Goal: Task Accomplishment & Management: Manage account settings

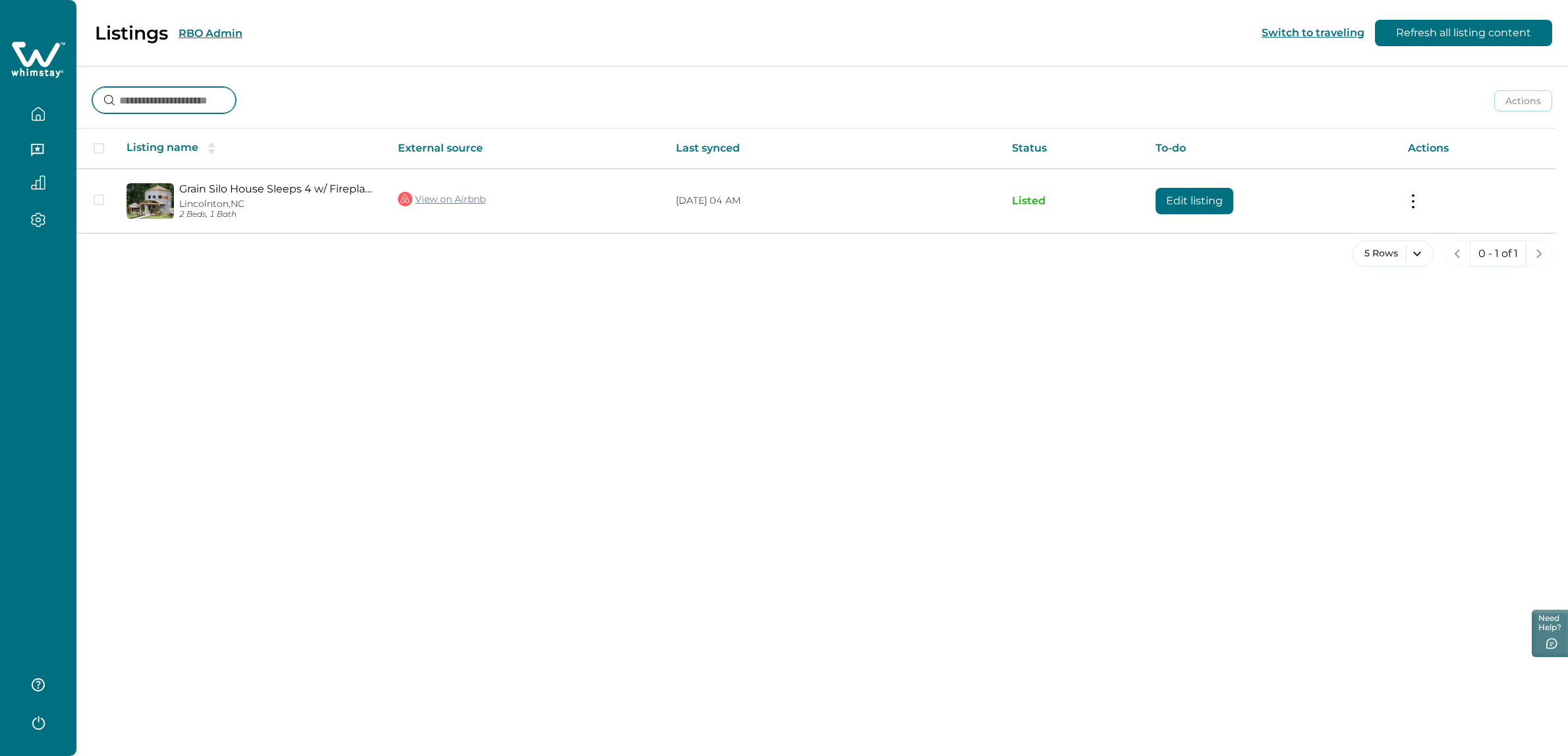
click at [188, 105] on input at bounding box center [164, 100] width 144 height 26
click at [215, 25] on div "Listings RBO Admin" at bounding box center [128, 33] width 227 height 23
click at [214, 40] on div "Listings RBO Admin" at bounding box center [128, 33] width 227 height 23
click at [219, 29] on button "RBO Admin" at bounding box center [210, 33] width 64 height 12
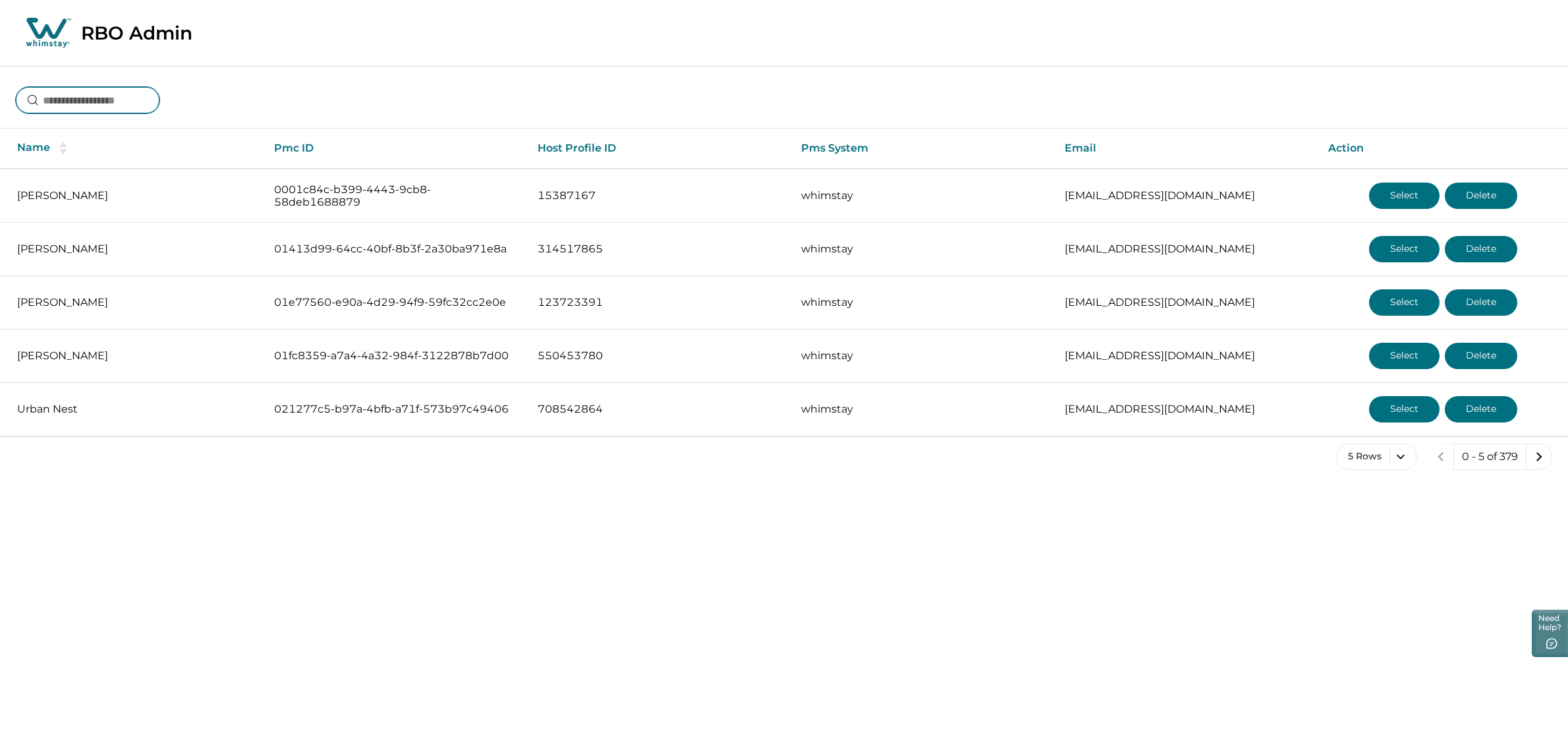
click at [113, 102] on input at bounding box center [87, 100] width 144 height 26
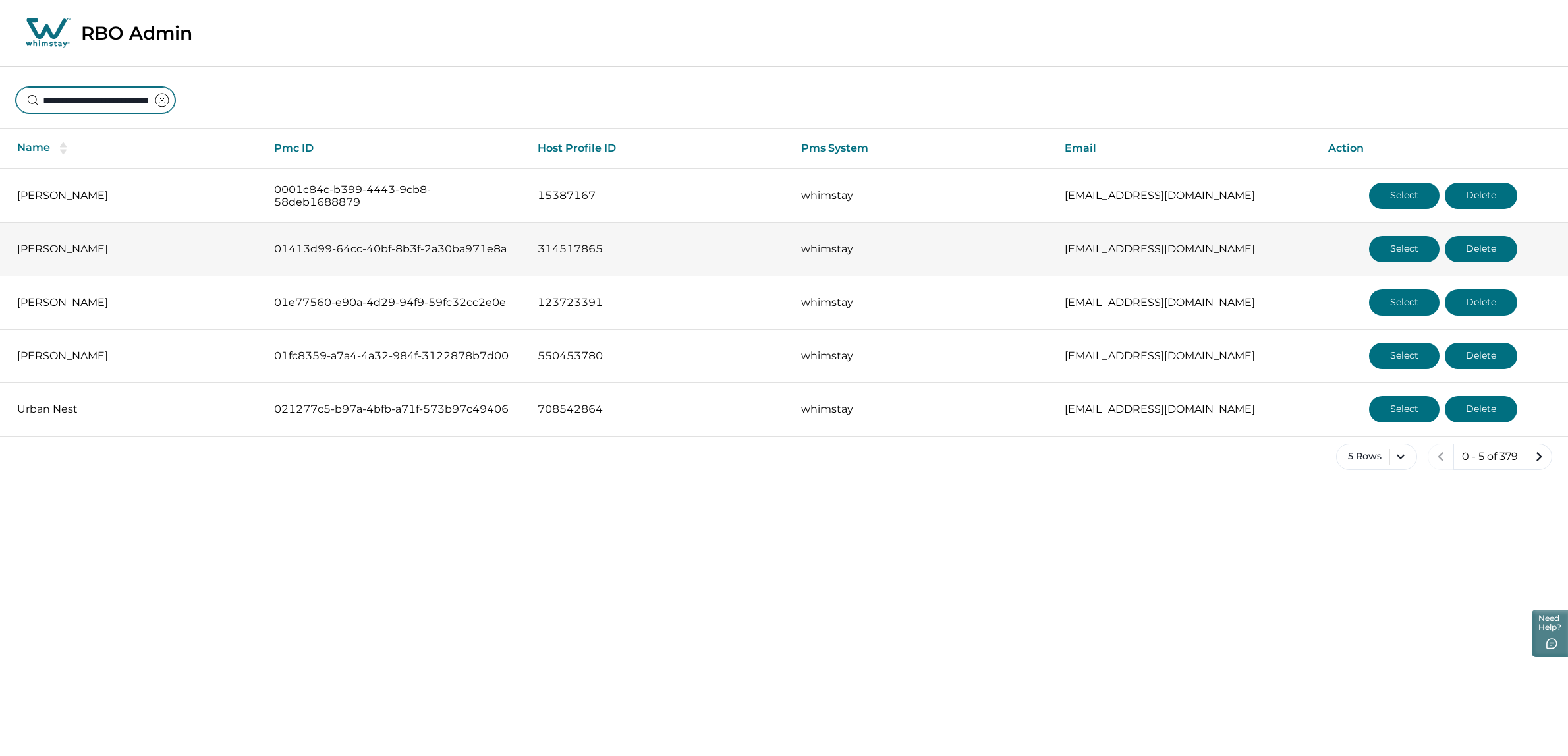
scroll to position [0, 48]
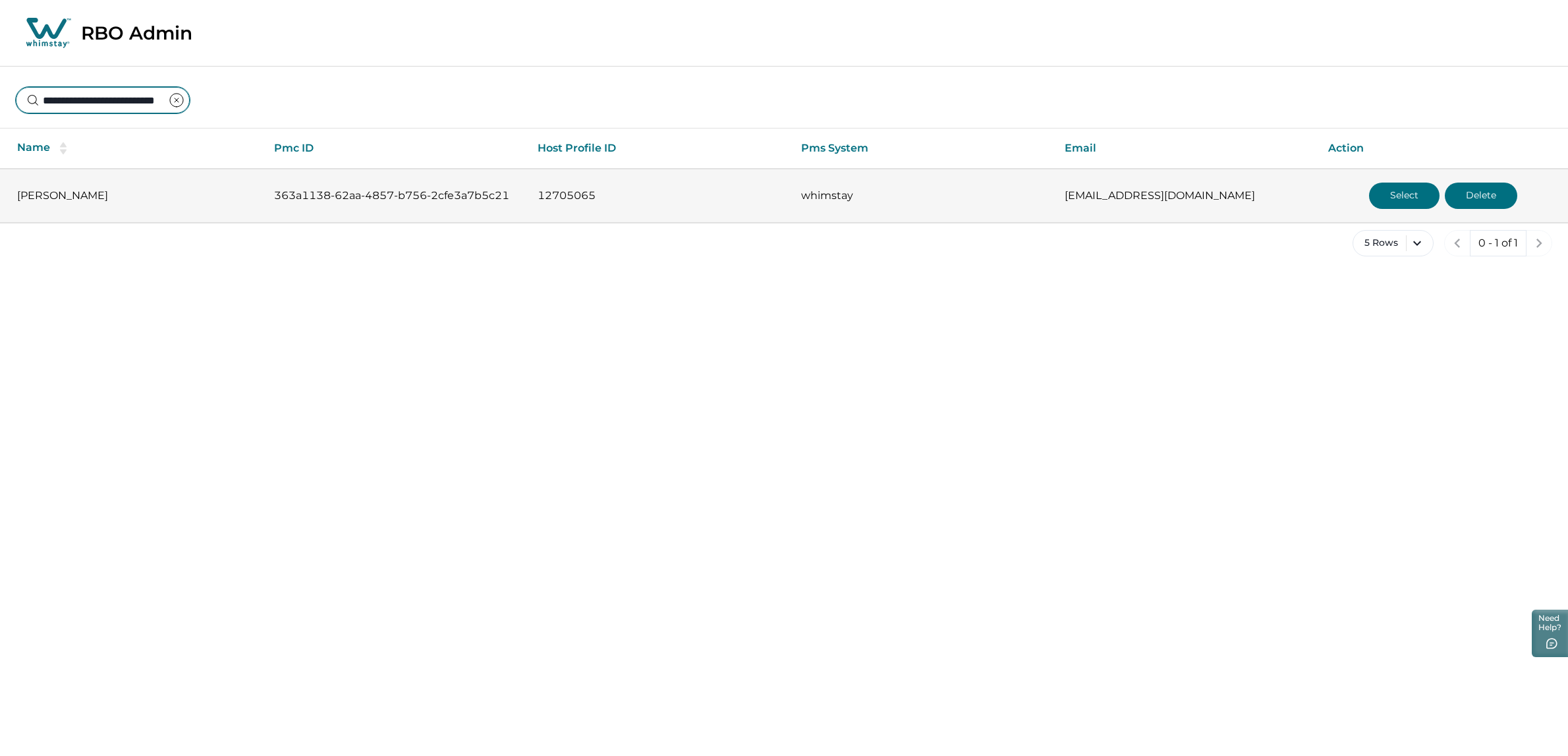
type input "**********"
click at [68, 197] on p "[PERSON_NAME]" at bounding box center [135, 196] width 236 height 13
click at [1172, 202] on td "[EMAIL_ADDRESS][DOMAIN_NAME]" at bounding box center [1186, 196] width 263 height 54
click at [1386, 197] on button "Select" at bounding box center [1404, 196] width 71 height 26
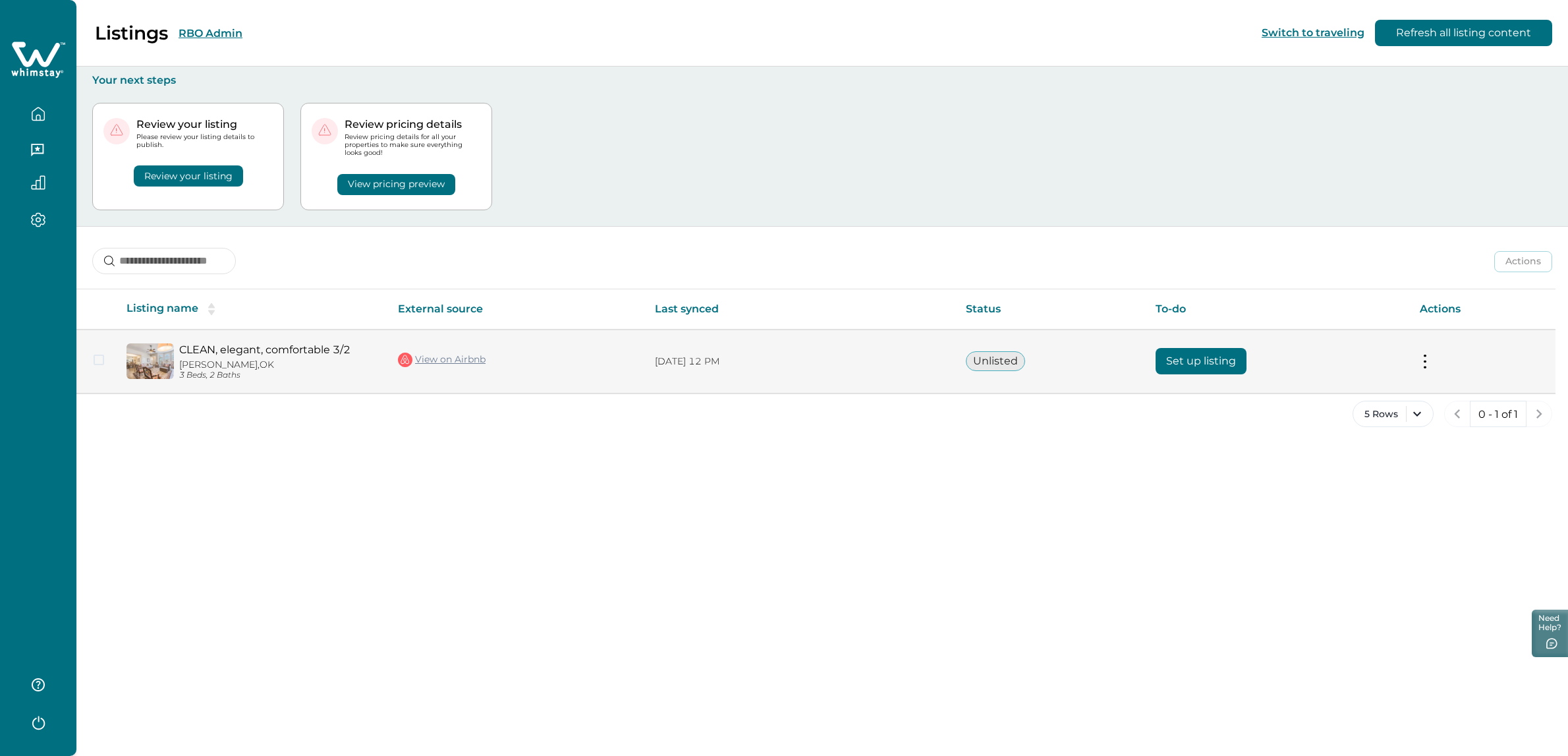
click at [567, 356] on td "View on Airbnb" at bounding box center [516, 361] width 257 height 64
click at [1203, 363] on button "Set up listing" at bounding box center [1201, 361] width 91 height 26
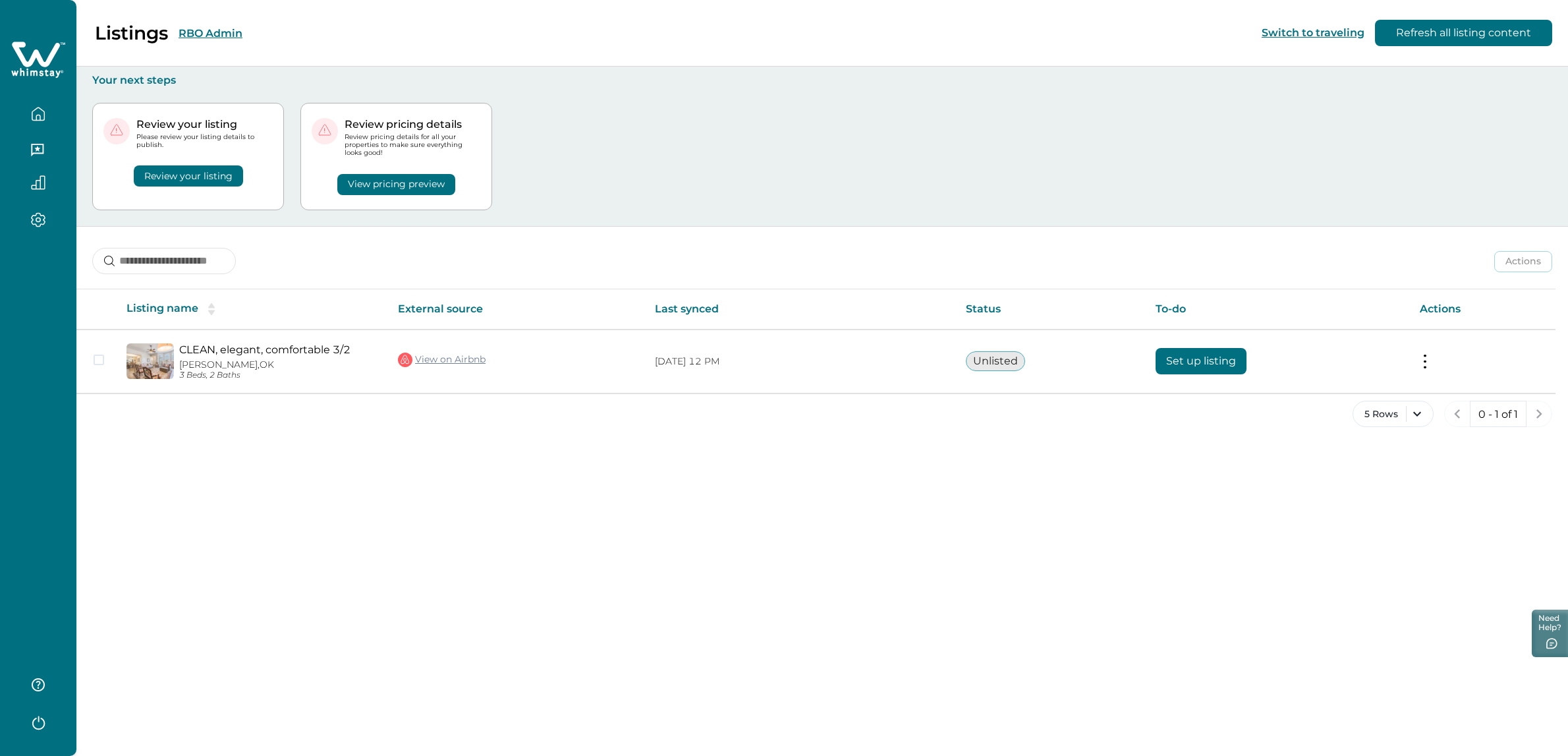
click at [227, 33] on button "RBO Admin" at bounding box center [210, 33] width 64 height 12
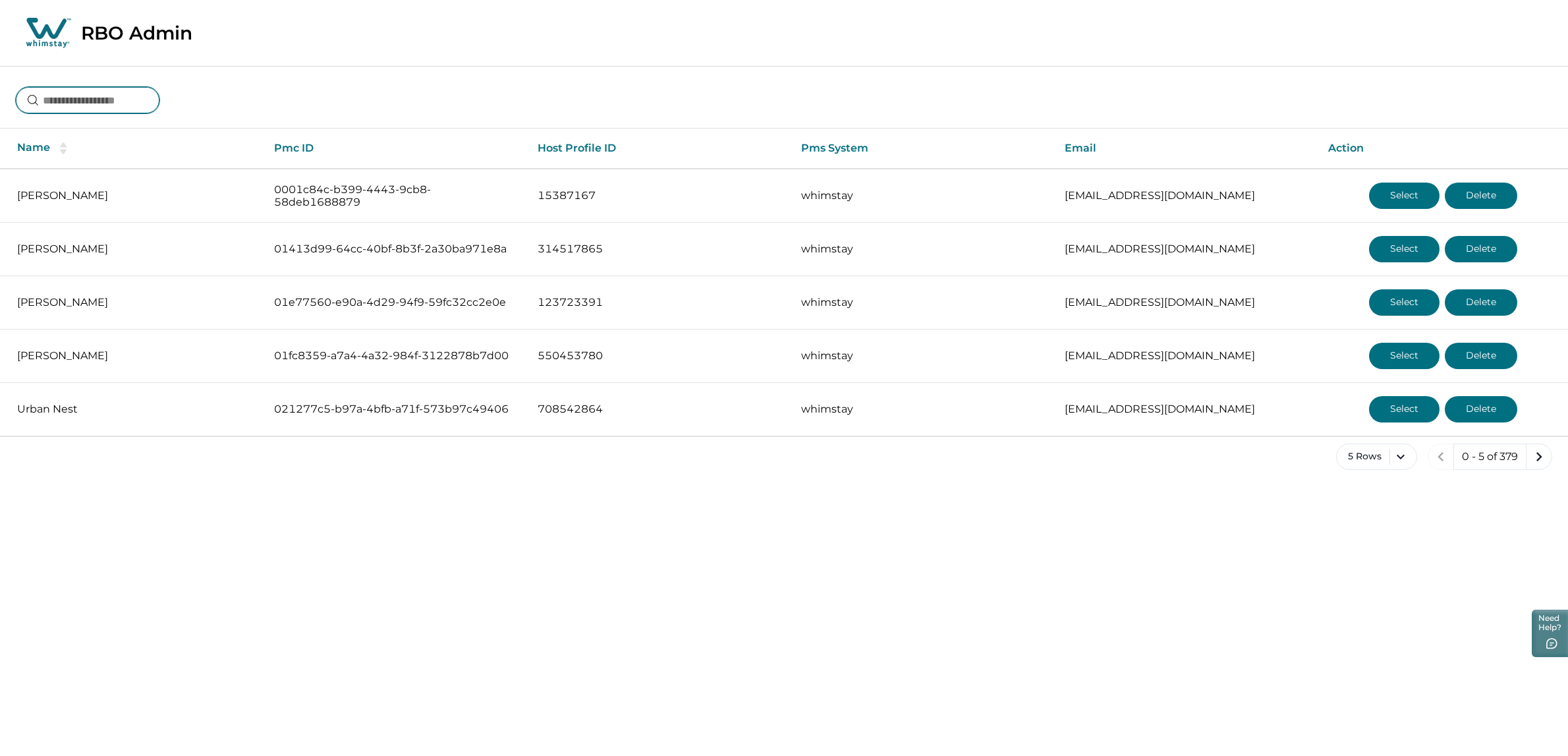
click at [123, 93] on input at bounding box center [87, 100] width 144 height 26
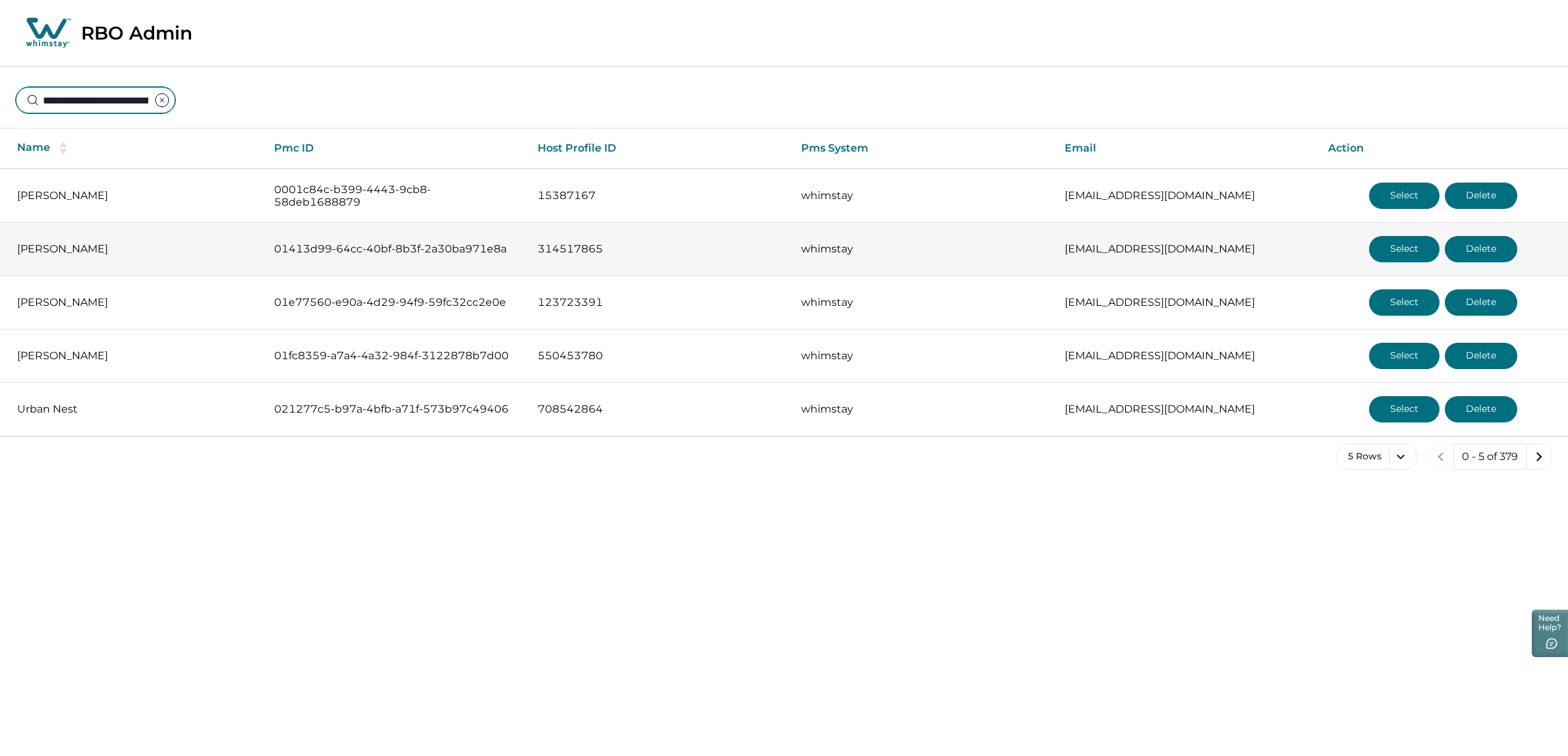
scroll to position [0, 48]
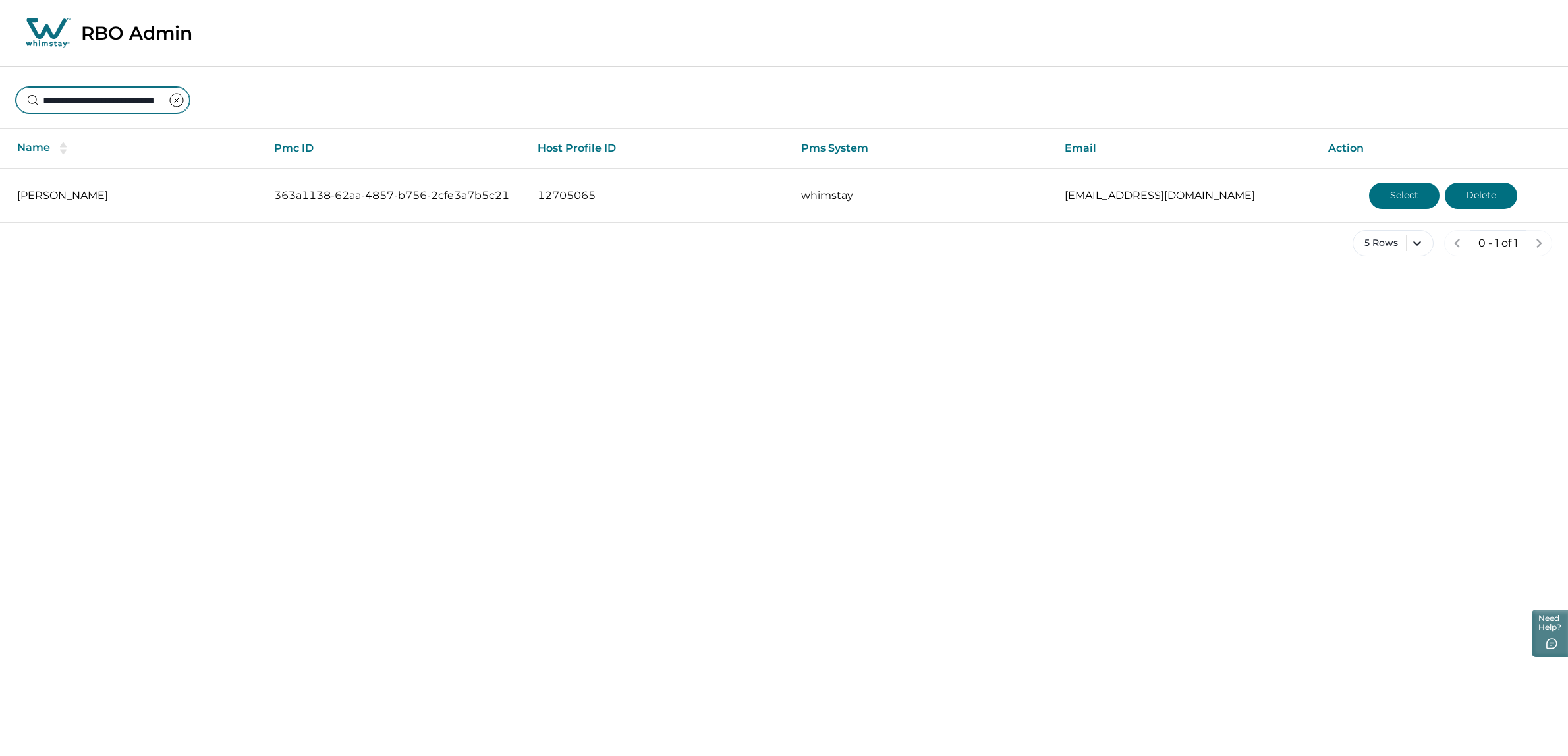
type input "**********"
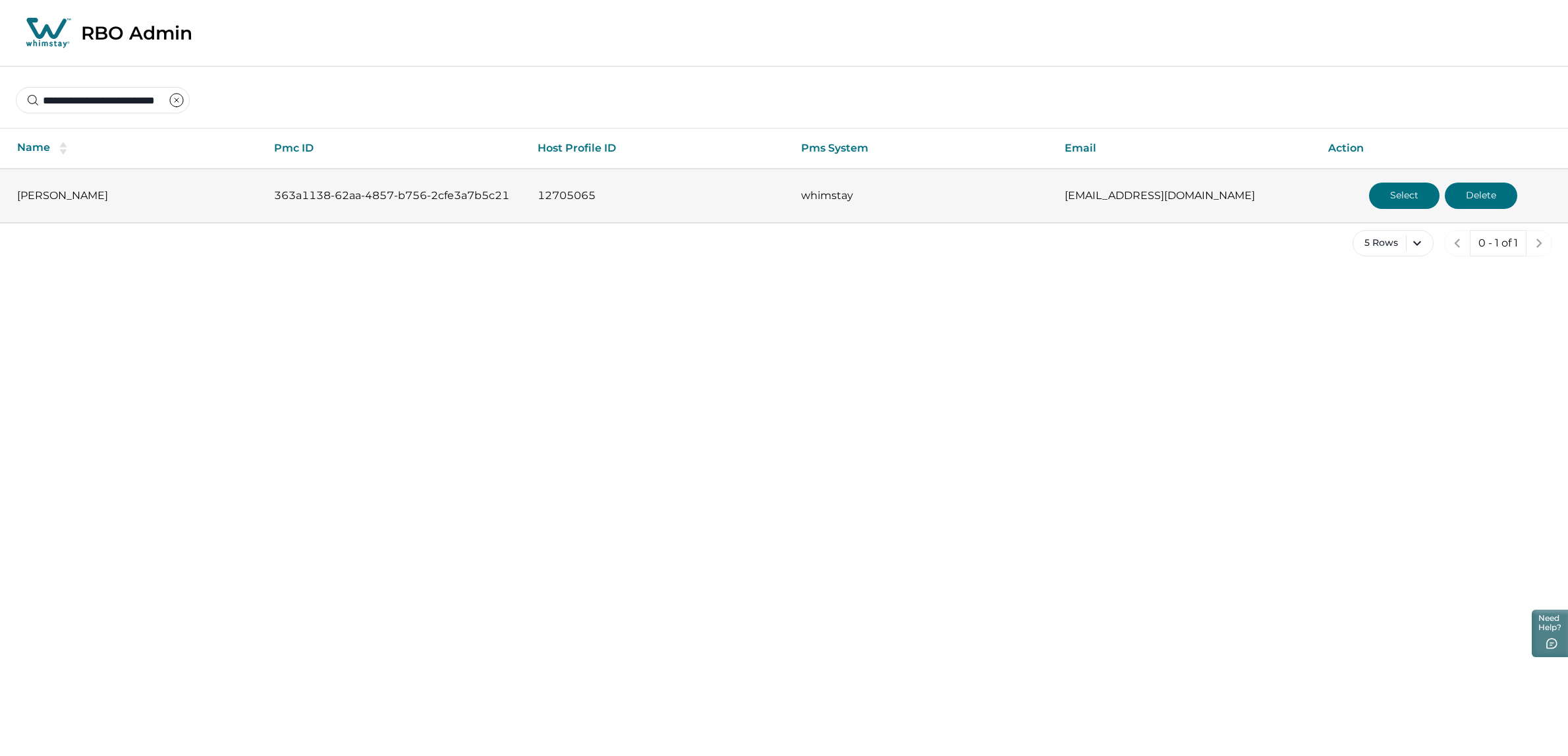
click at [1389, 189] on button "Select" at bounding box center [1404, 196] width 71 height 26
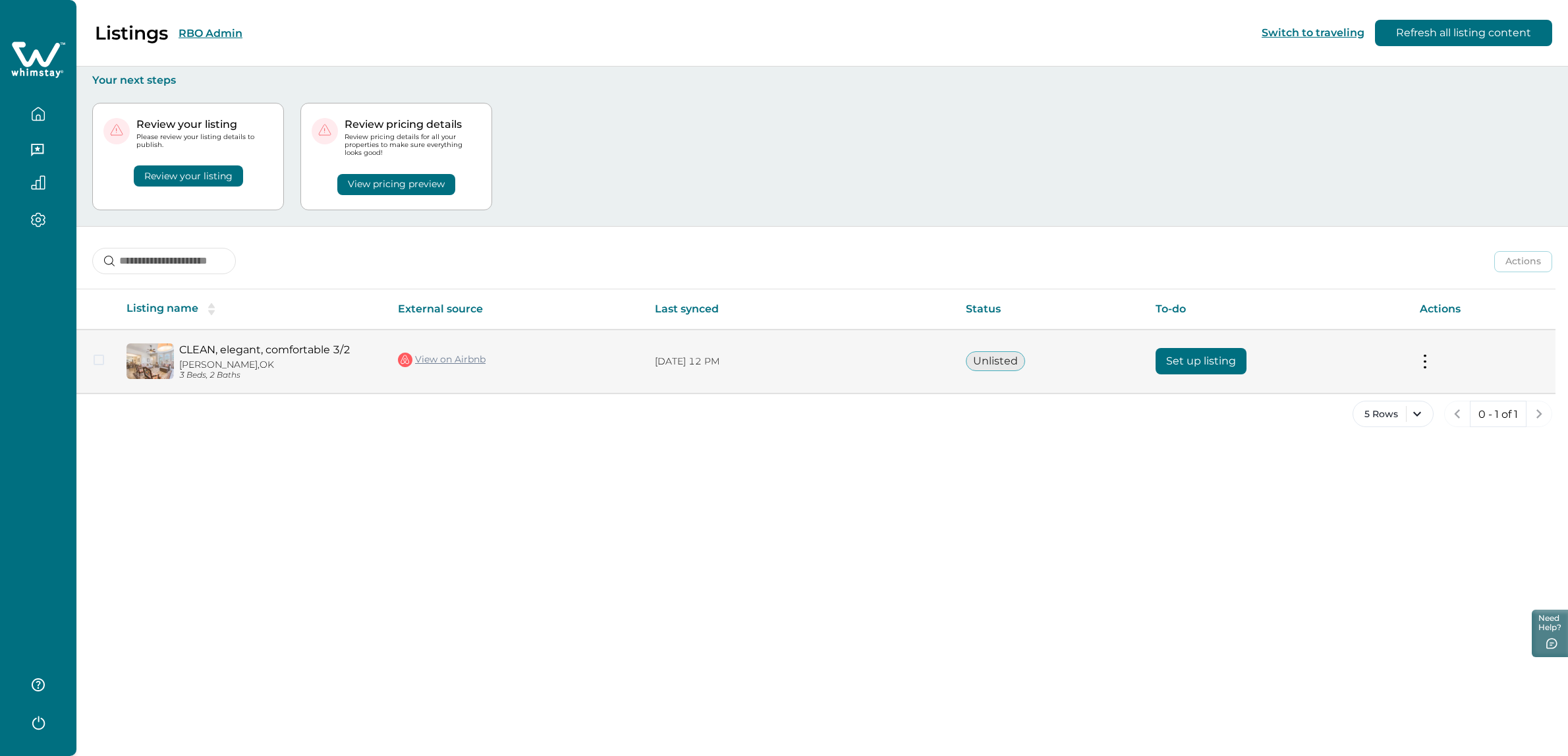
click at [1206, 364] on button "Set up listing" at bounding box center [1201, 361] width 91 height 26
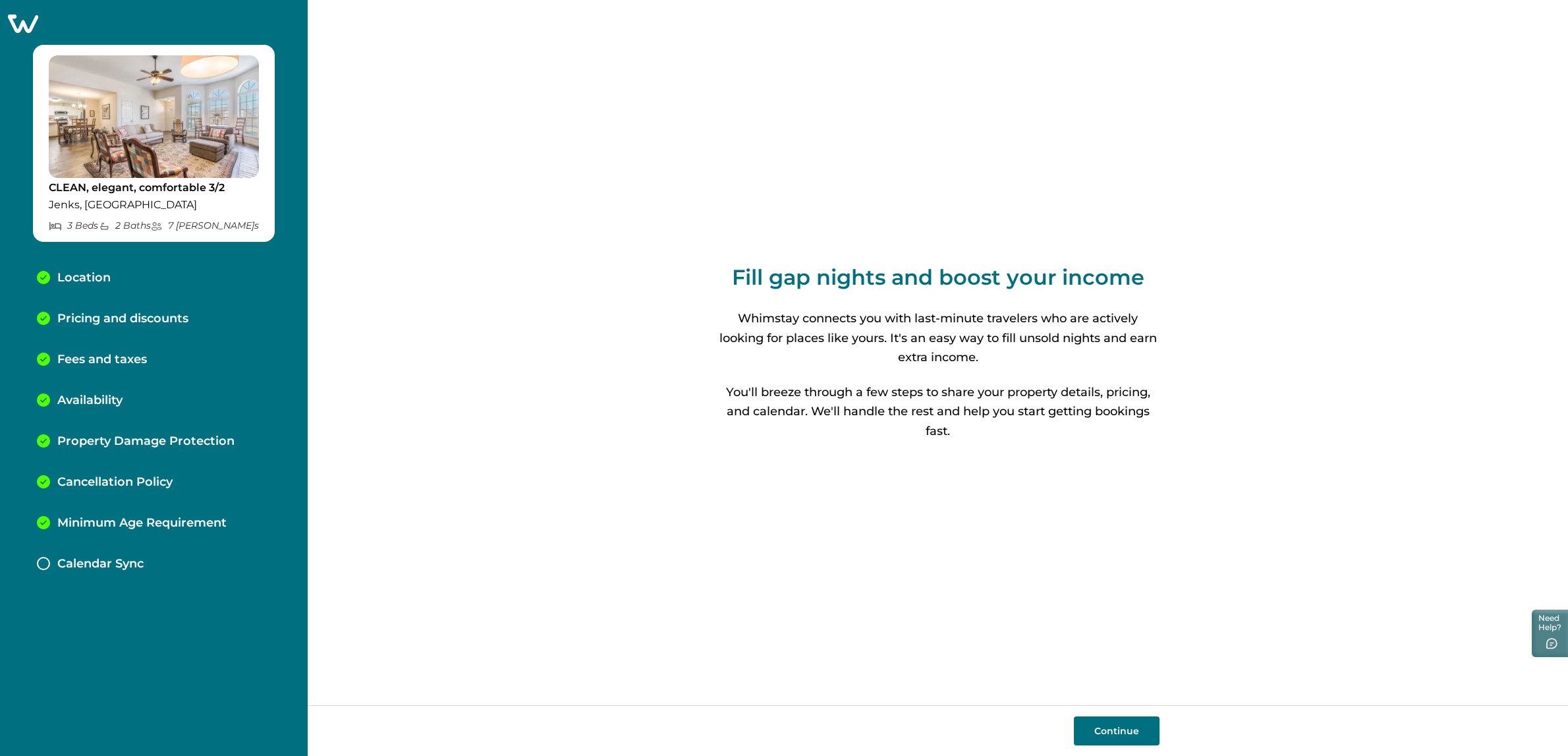
click at [130, 558] on p "Calendar Sync" at bounding box center [101, 564] width 86 height 15
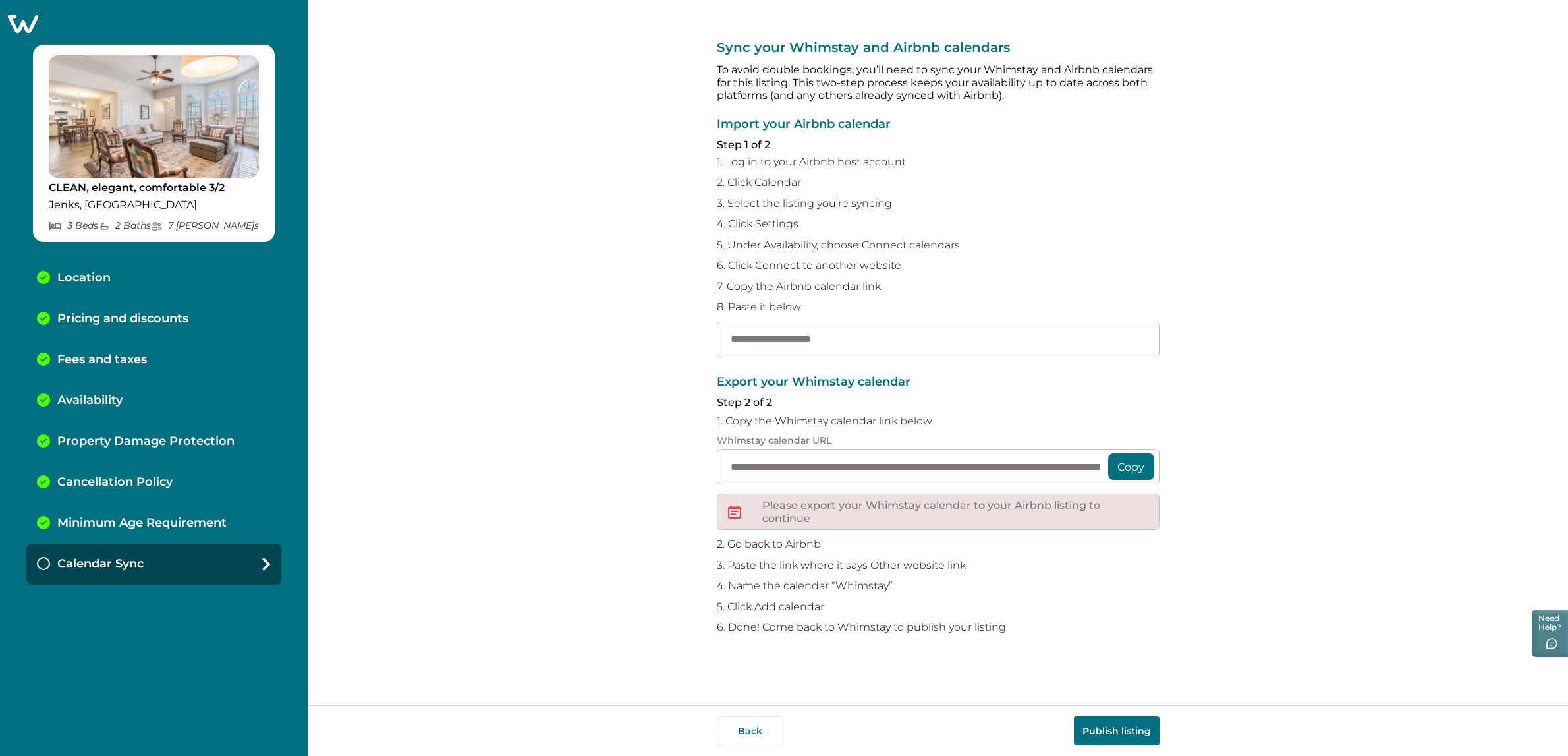
click at [104, 280] on p "Location" at bounding box center [84, 278] width 54 height 15
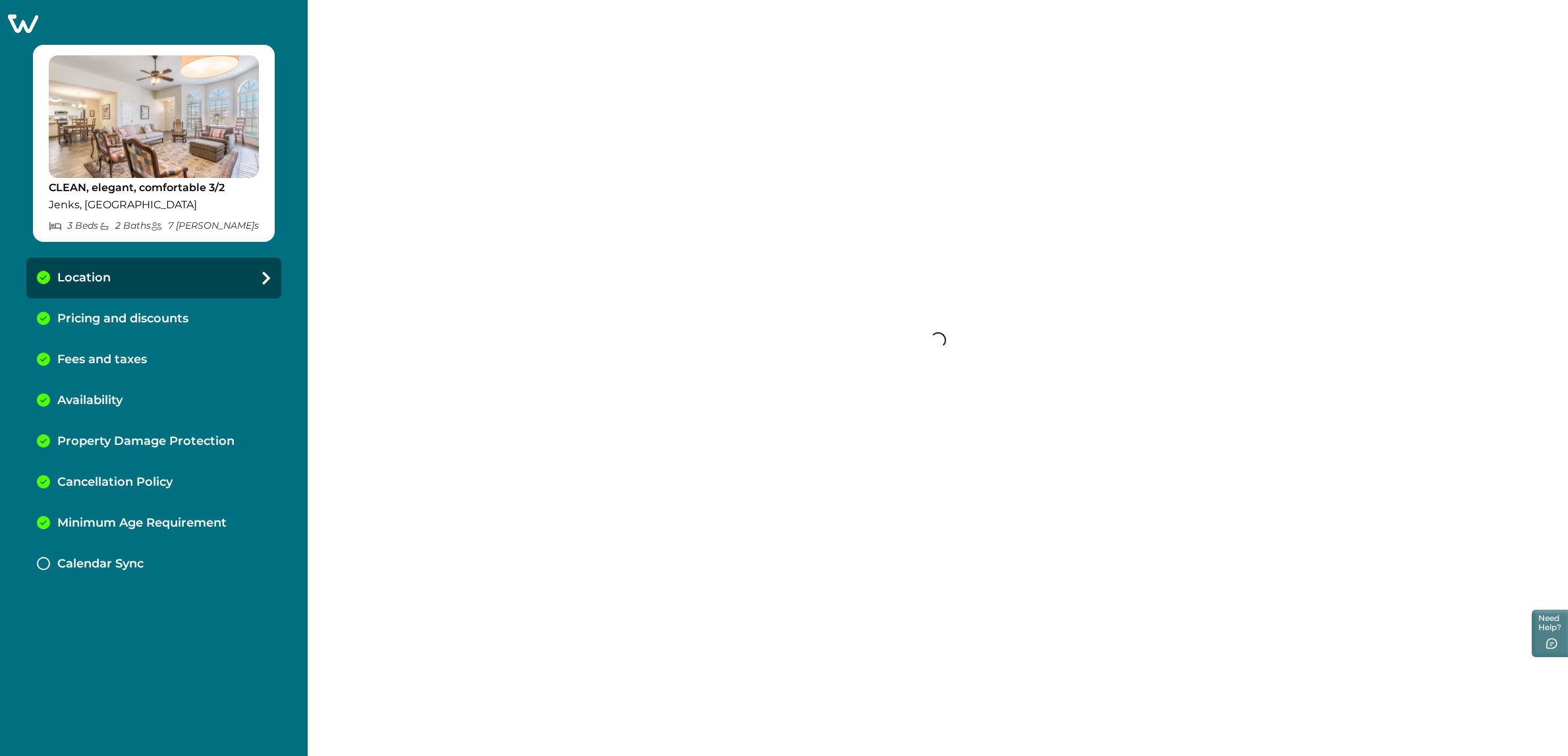
select select "**"
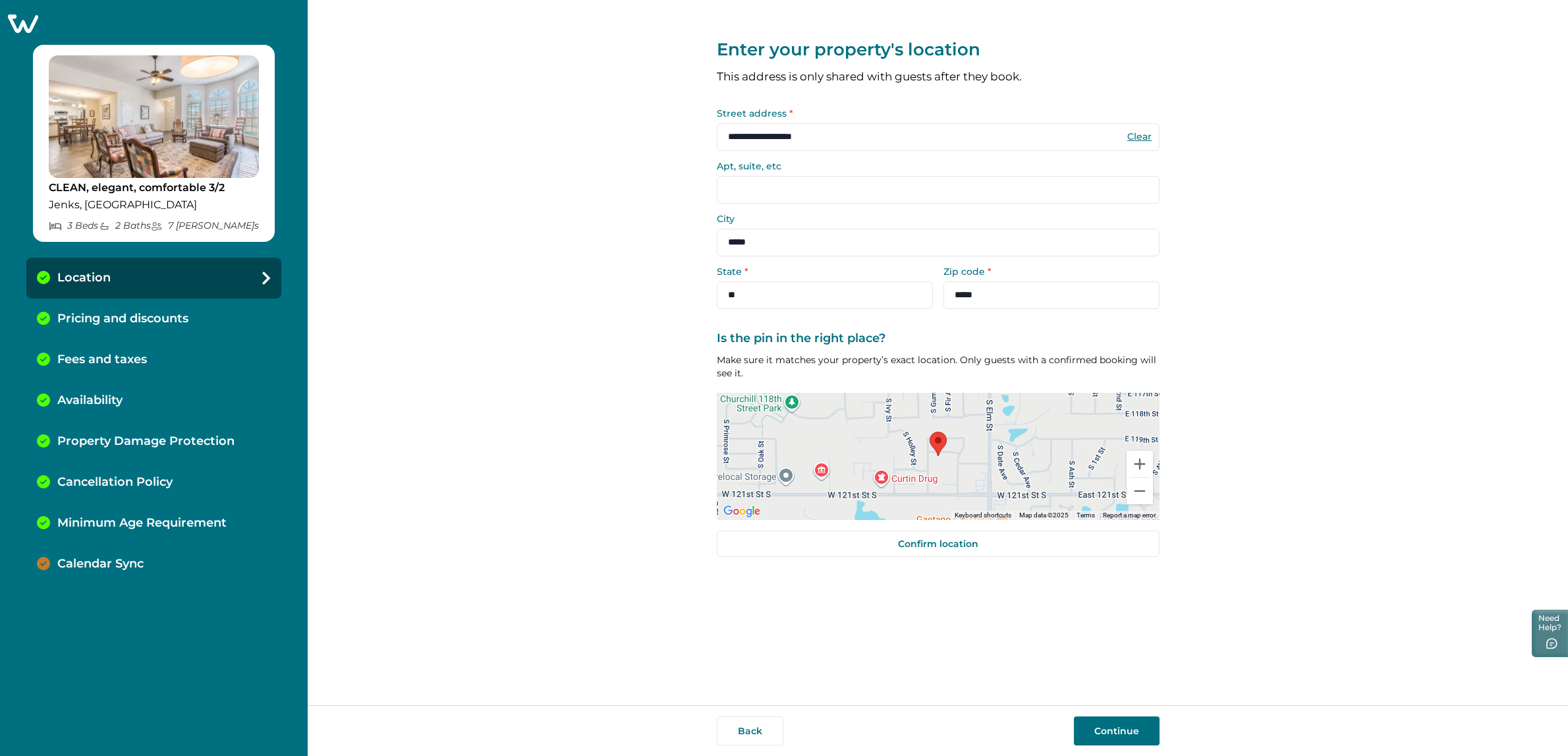
click at [106, 317] on p "Pricing and discounts" at bounding box center [123, 319] width 131 height 15
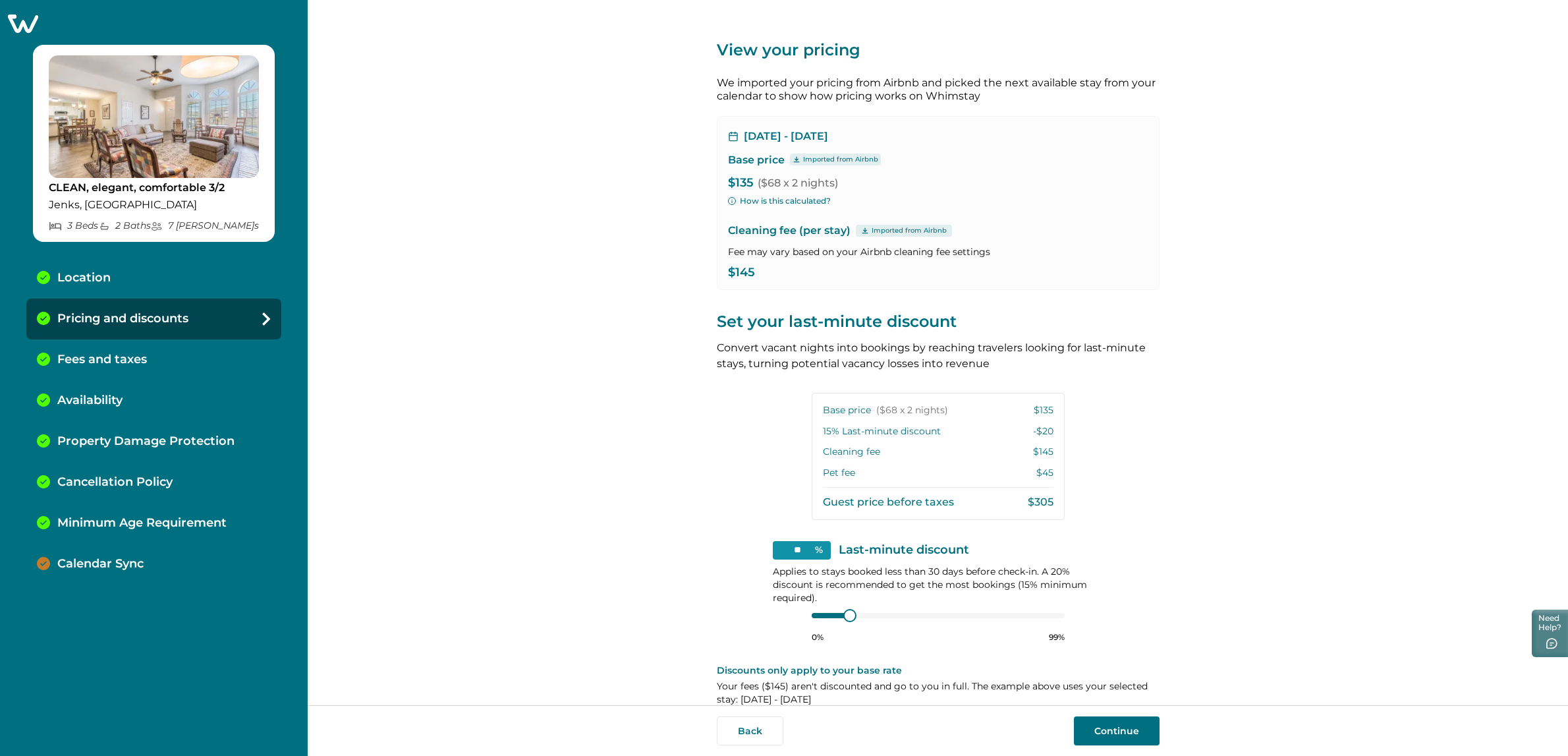
click at [94, 365] on p "Fees and taxes" at bounding box center [102, 360] width 89 height 15
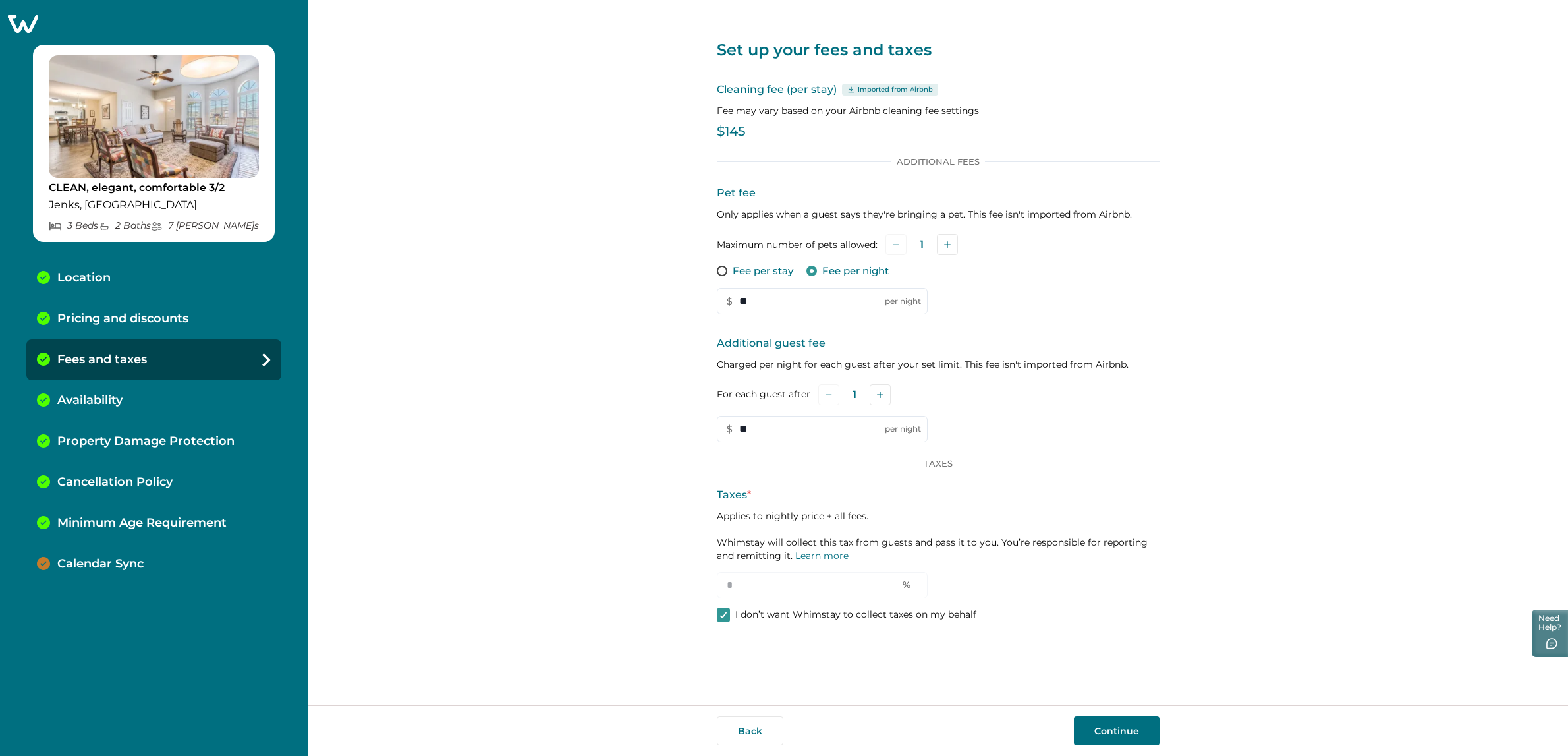
click at [106, 402] on p "Availability" at bounding box center [90, 401] width 65 height 15
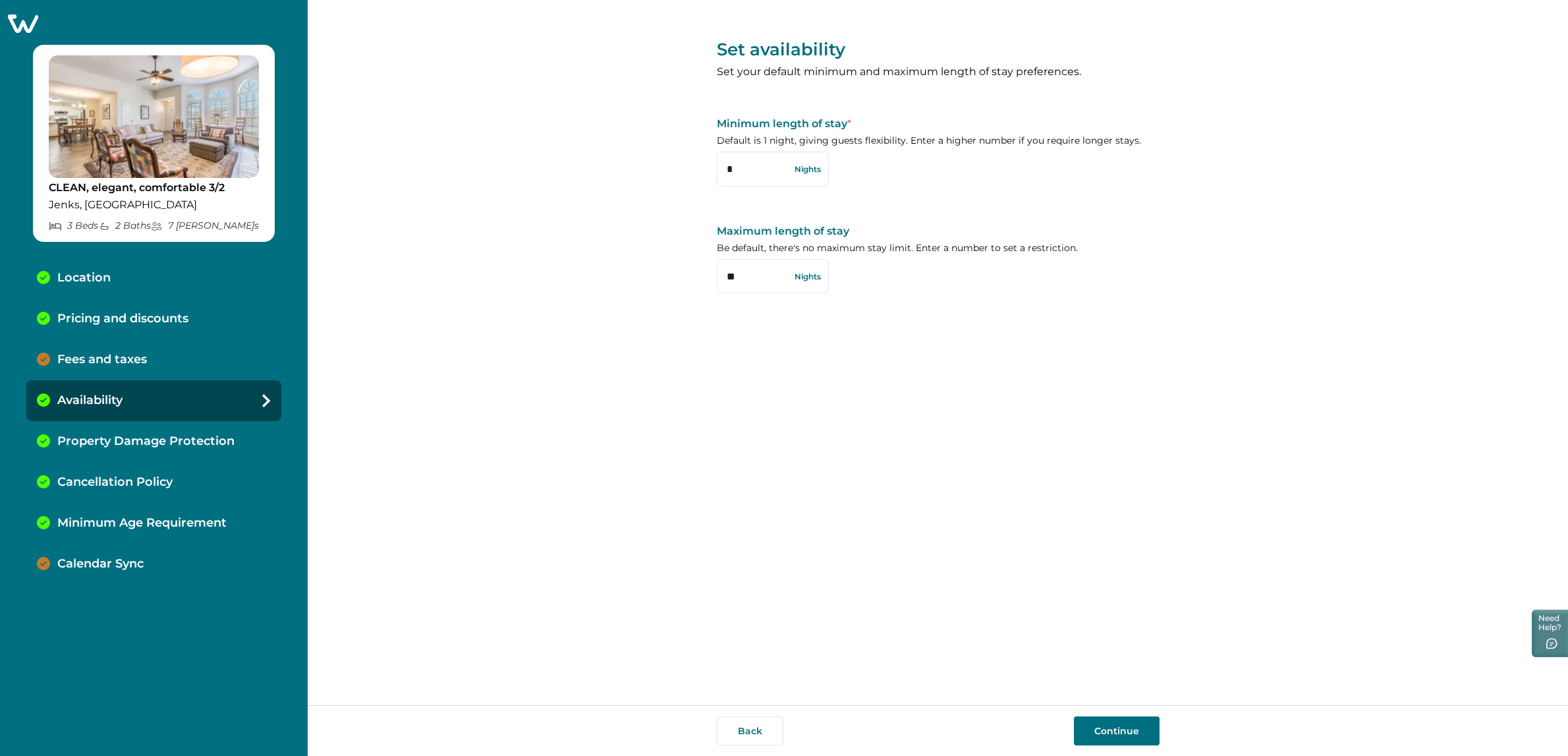
click at [119, 442] on p "Property Damage Protection" at bounding box center [146, 441] width 177 height 15
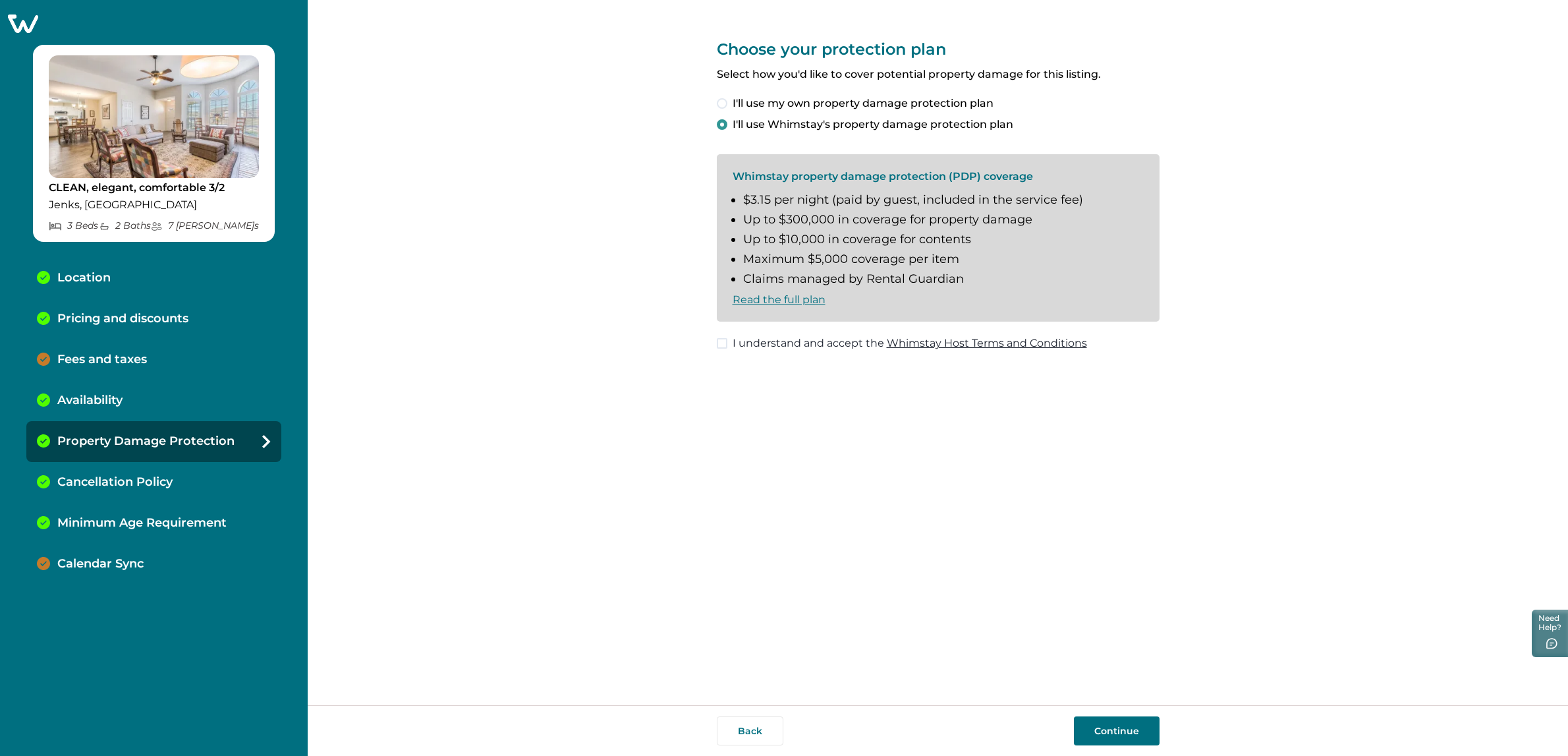
click at [130, 483] on p "Cancellation Policy" at bounding box center [115, 483] width 115 height 15
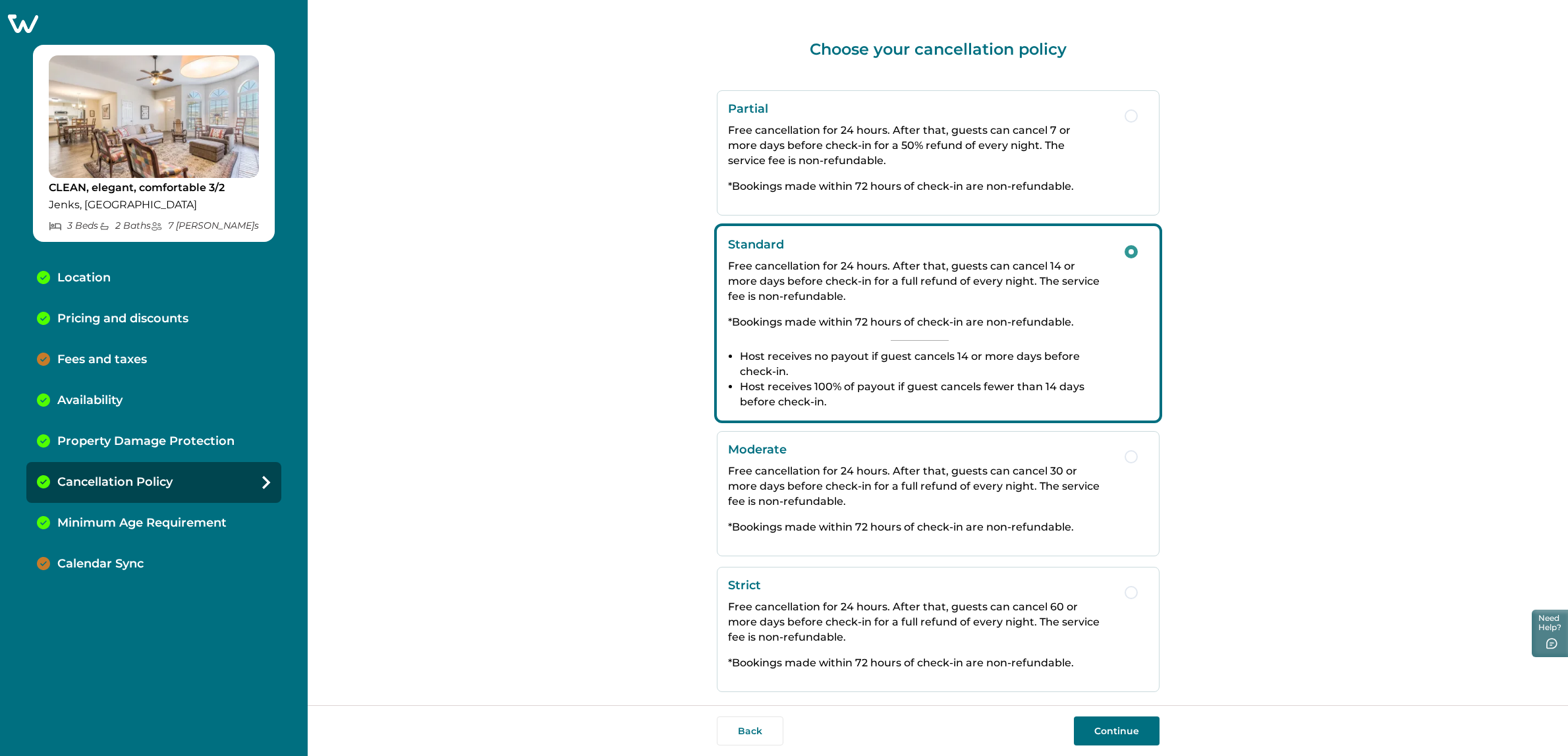
click at [110, 517] on p "Minimum Age Requirement" at bounding box center [142, 524] width 169 height 15
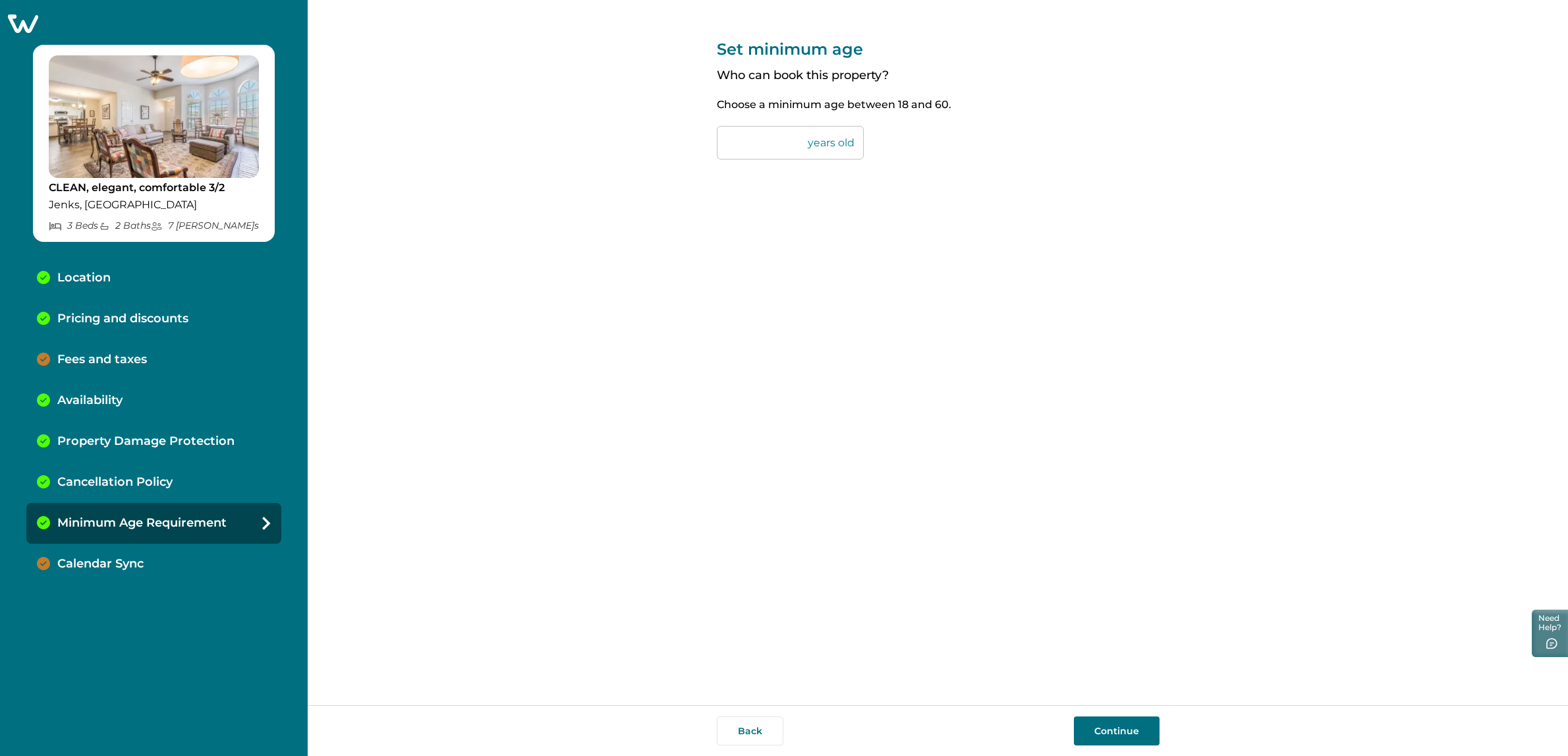
click at [102, 567] on p "Calendar Sync" at bounding box center [101, 564] width 86 height 15
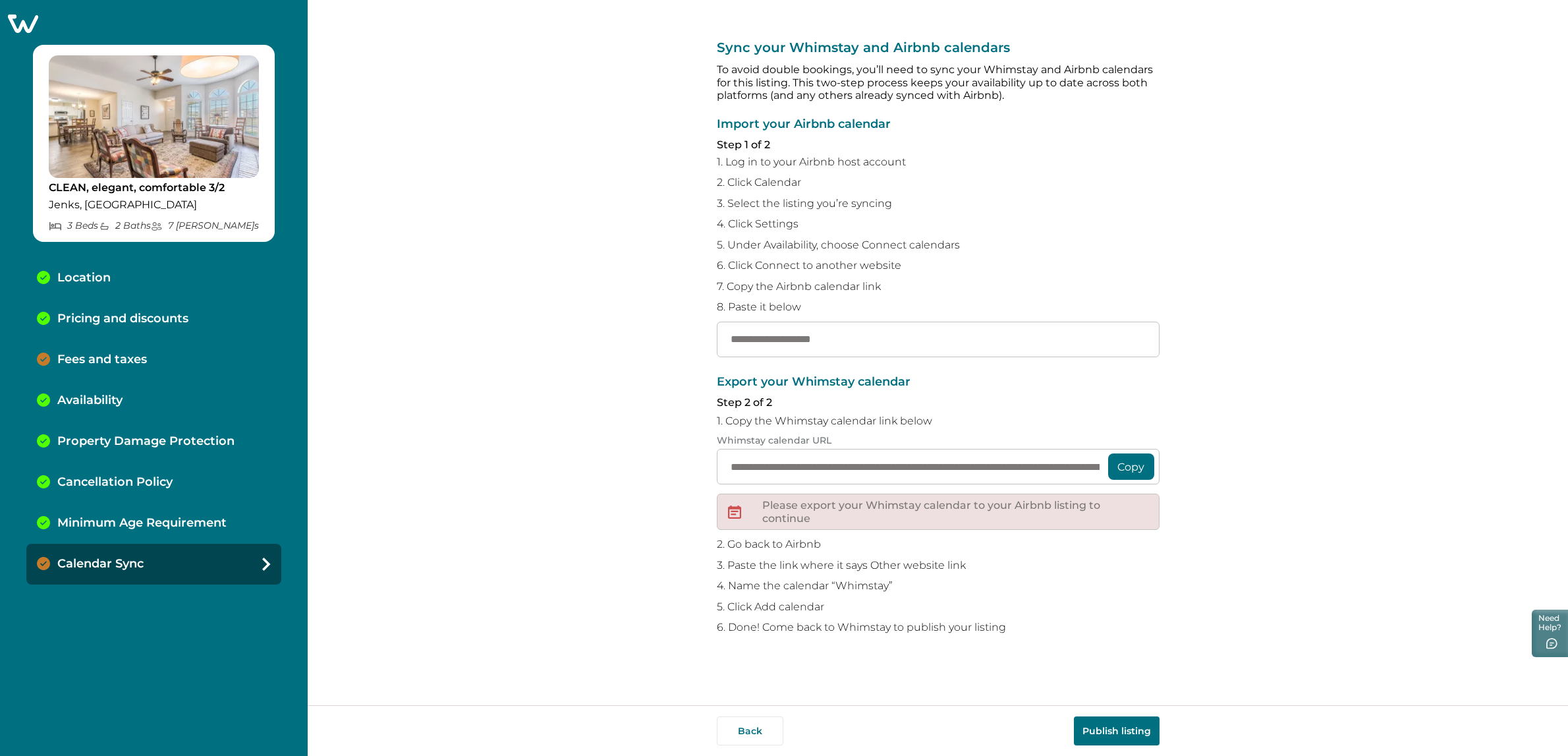
click at [129, 519] on p "Minimum Age Requirement" at bounding box center [142, 524] width 169 height 15
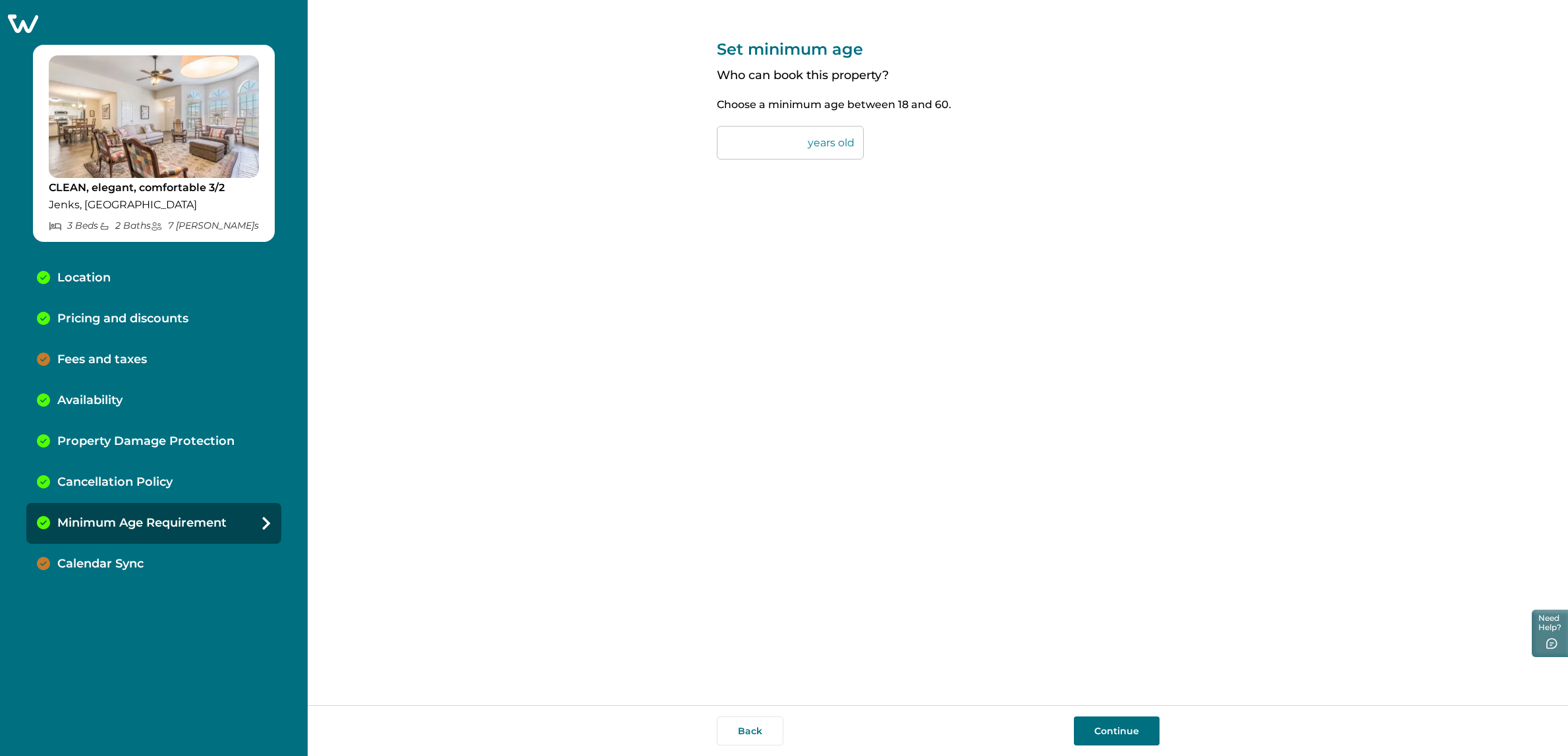
click at [128, 557] on p "Calendar Sync" at bounding box center [101, 564] width 86 height 15
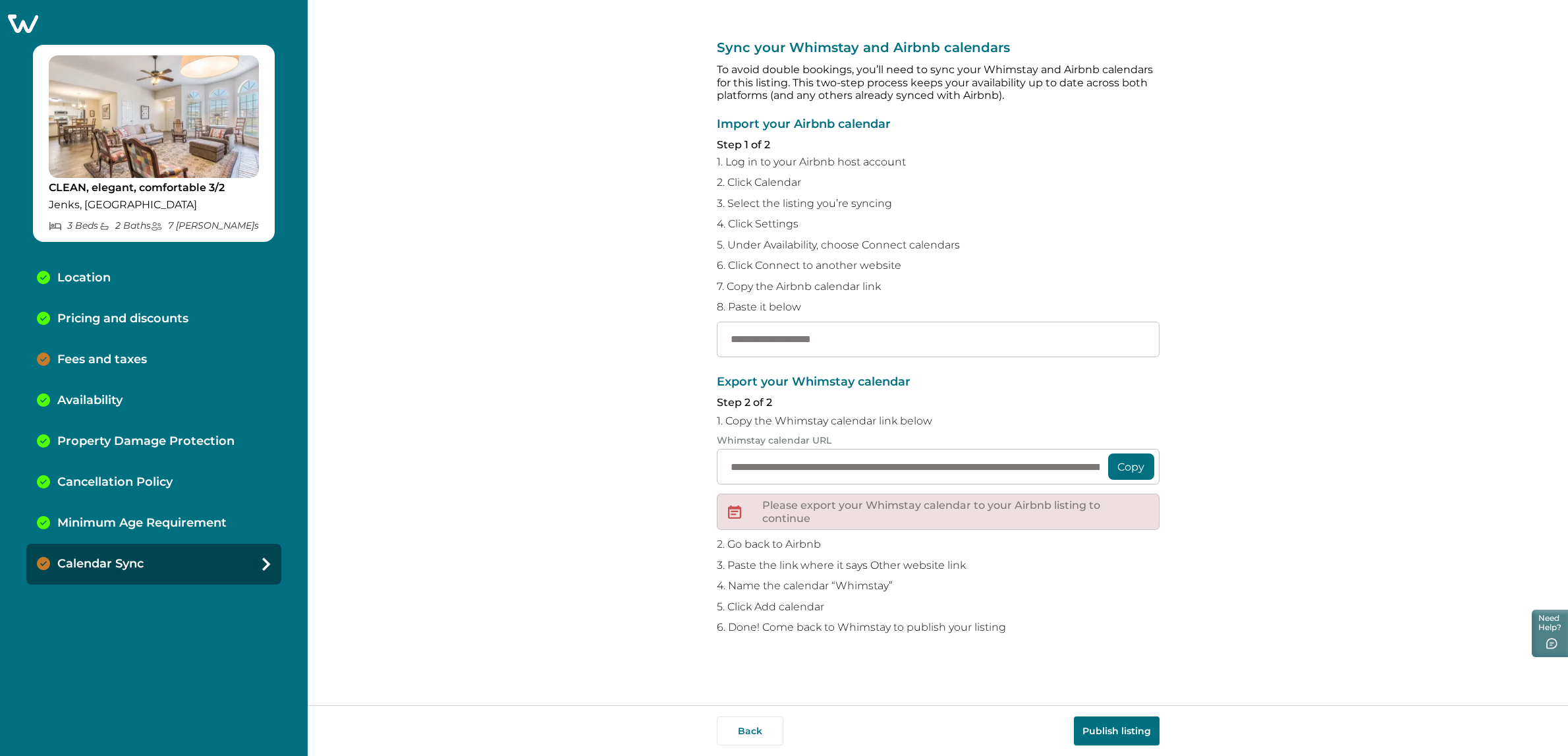
click at [131, 529] on p "Minimum Age Requirement" at bounding box center [142, 524] width 169 height 15
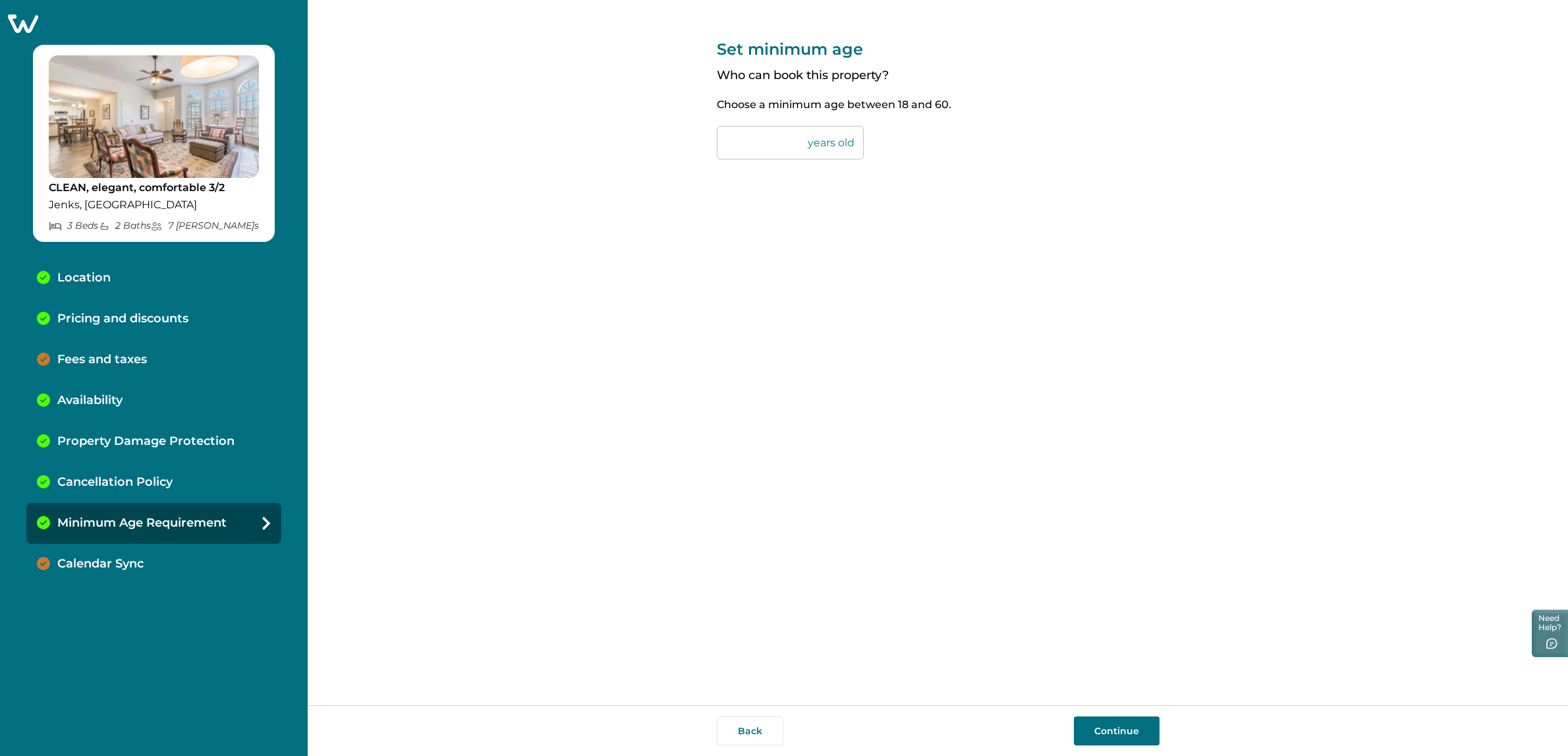
click at [128, 574] on div "Calendar Sync" at bounding box center [154, 564] width 255 height 41
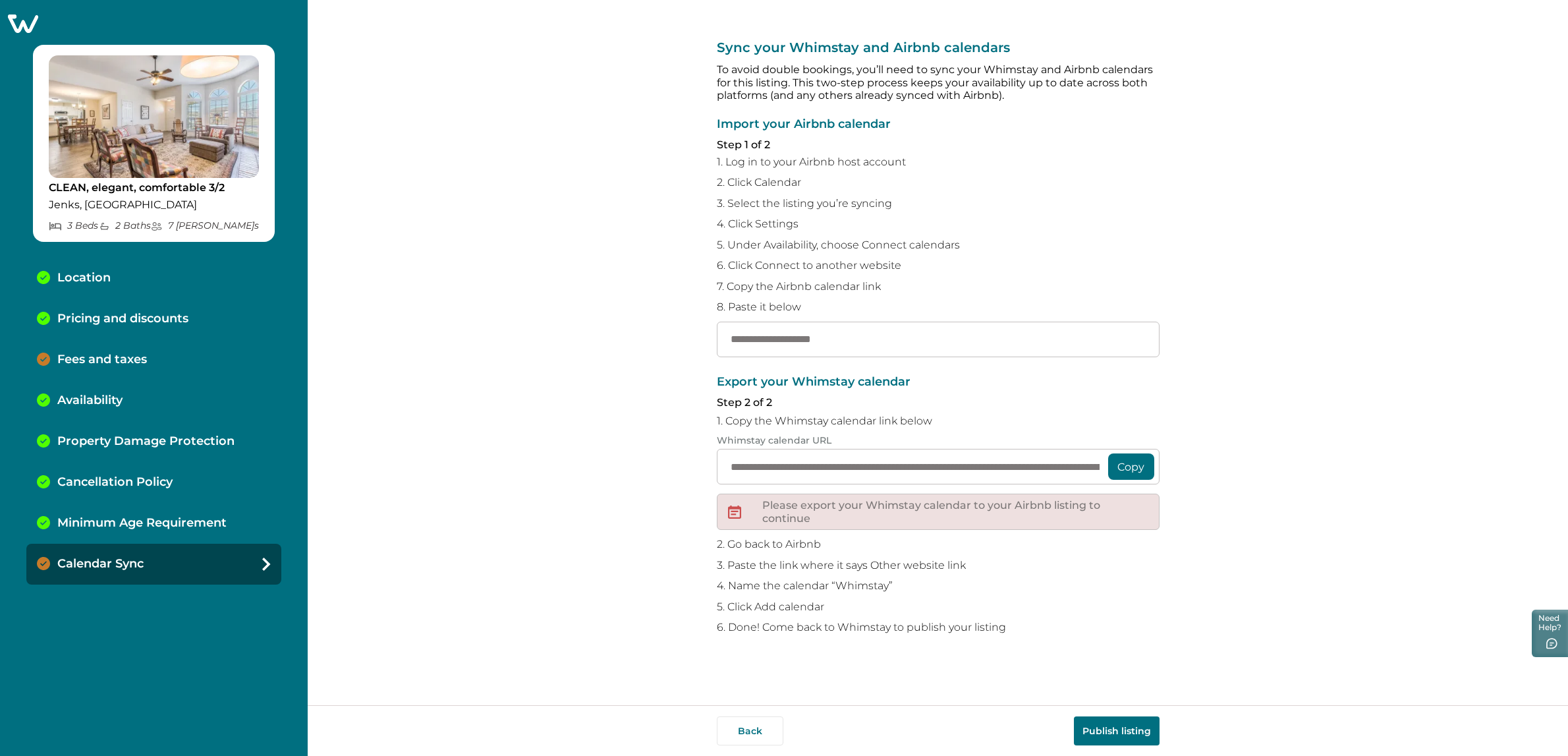
click at [128, 312] on p "Pricing and discounts" at bounding box center [123, 319] width 131 height 15
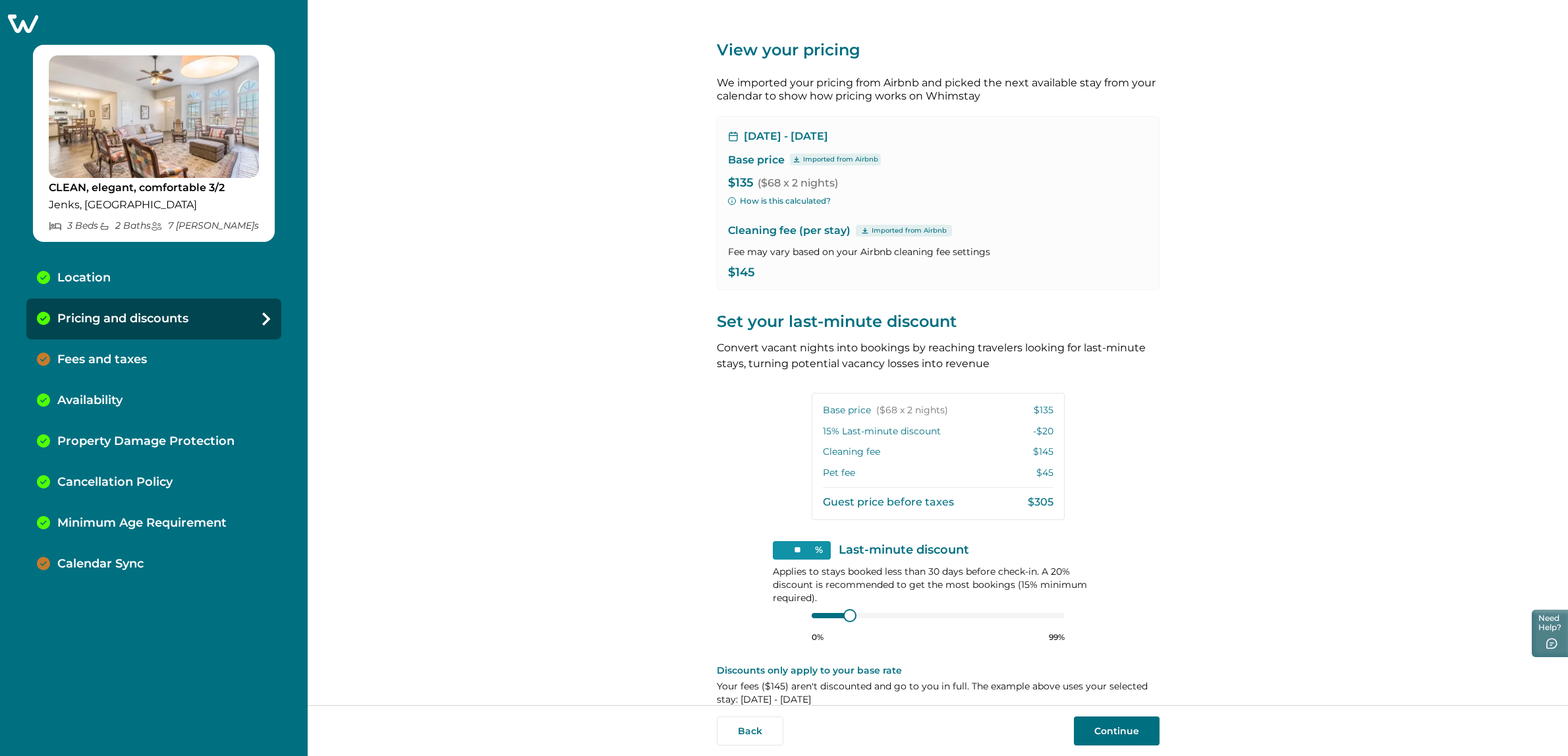
scroll to position [20, 0]
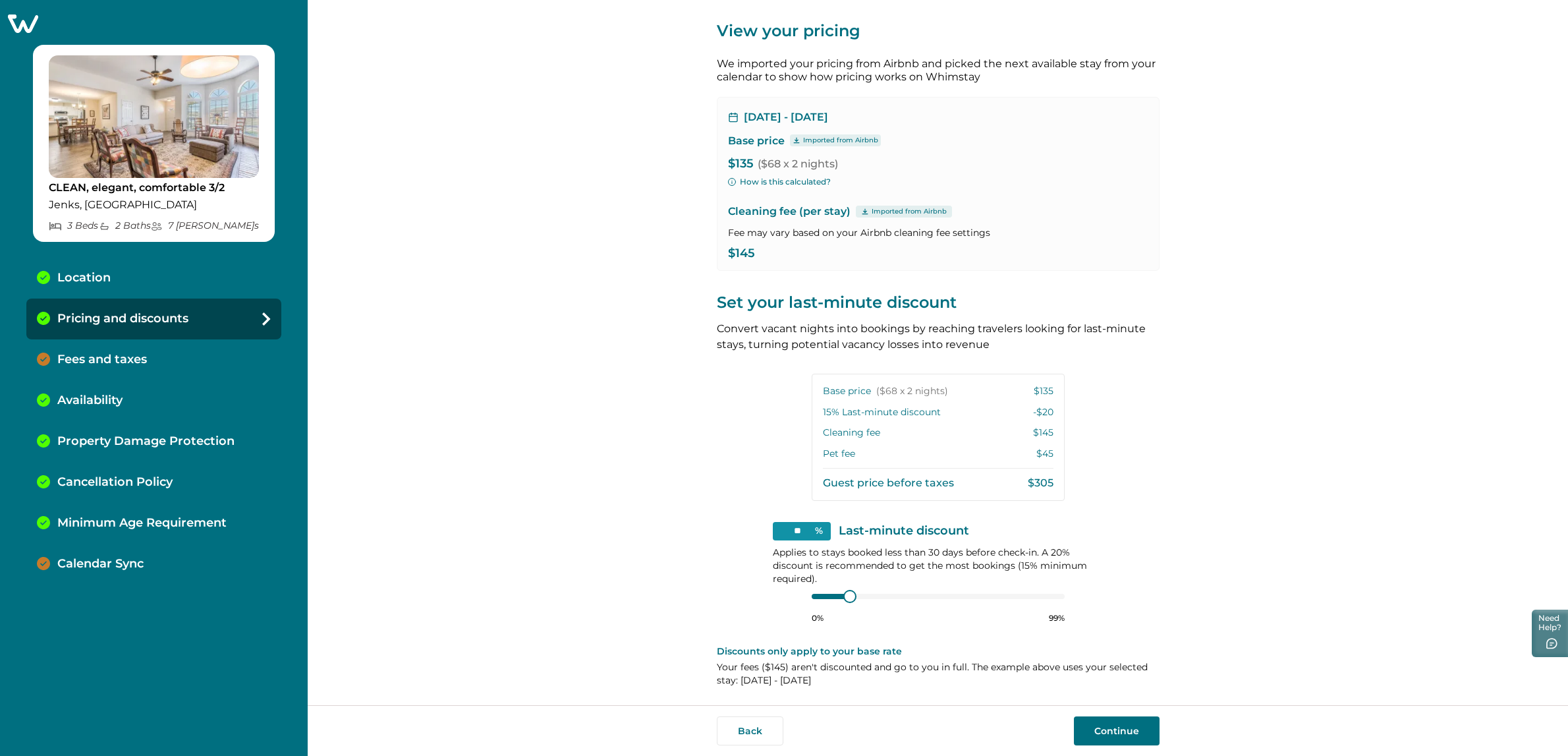
click at [106, 563] on p "Calendar Sync" at bounding box center [101, 564] width 86 height 15
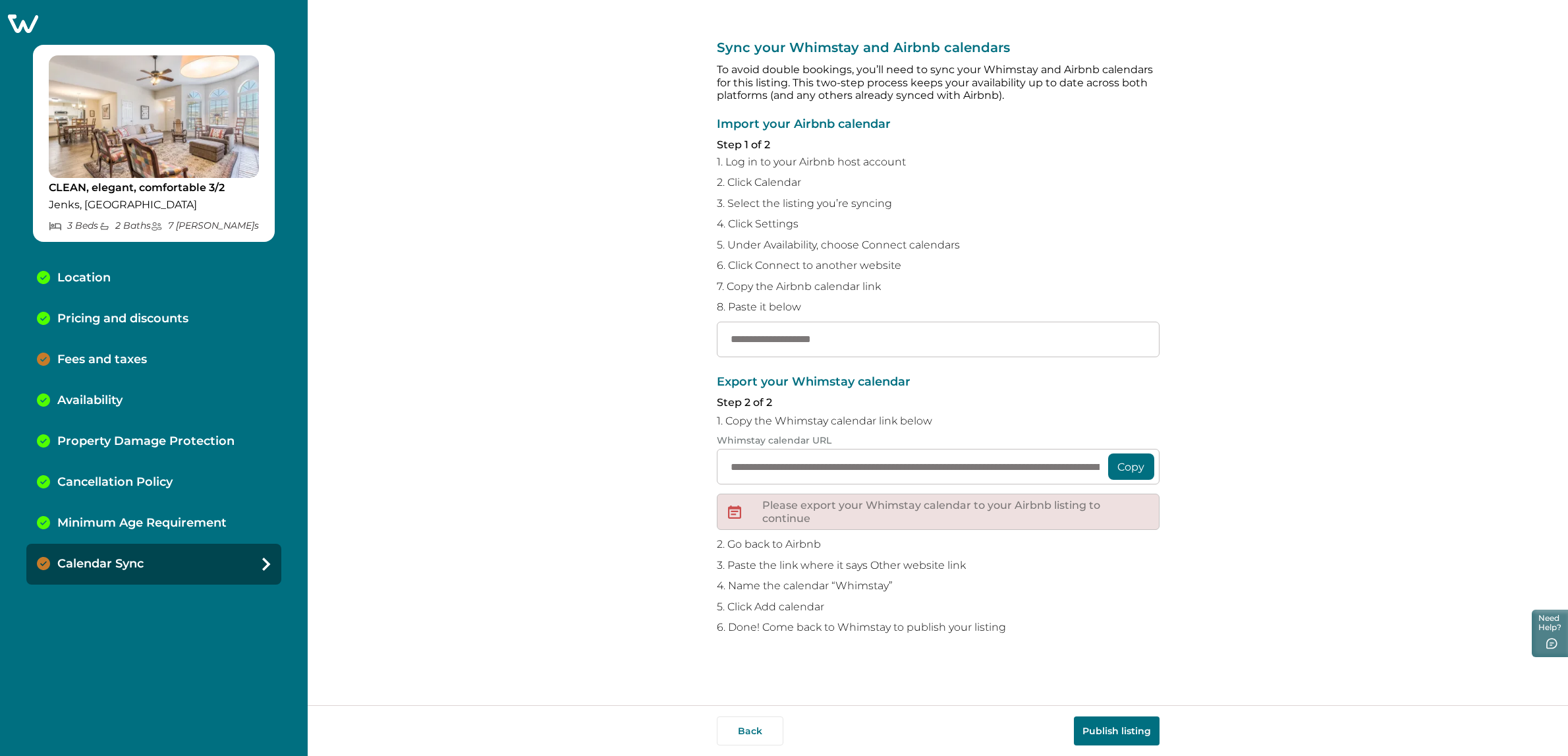
click at [120, 344] on div "Fees and taxes" at bounding box center [154, 360] width 255 height 41
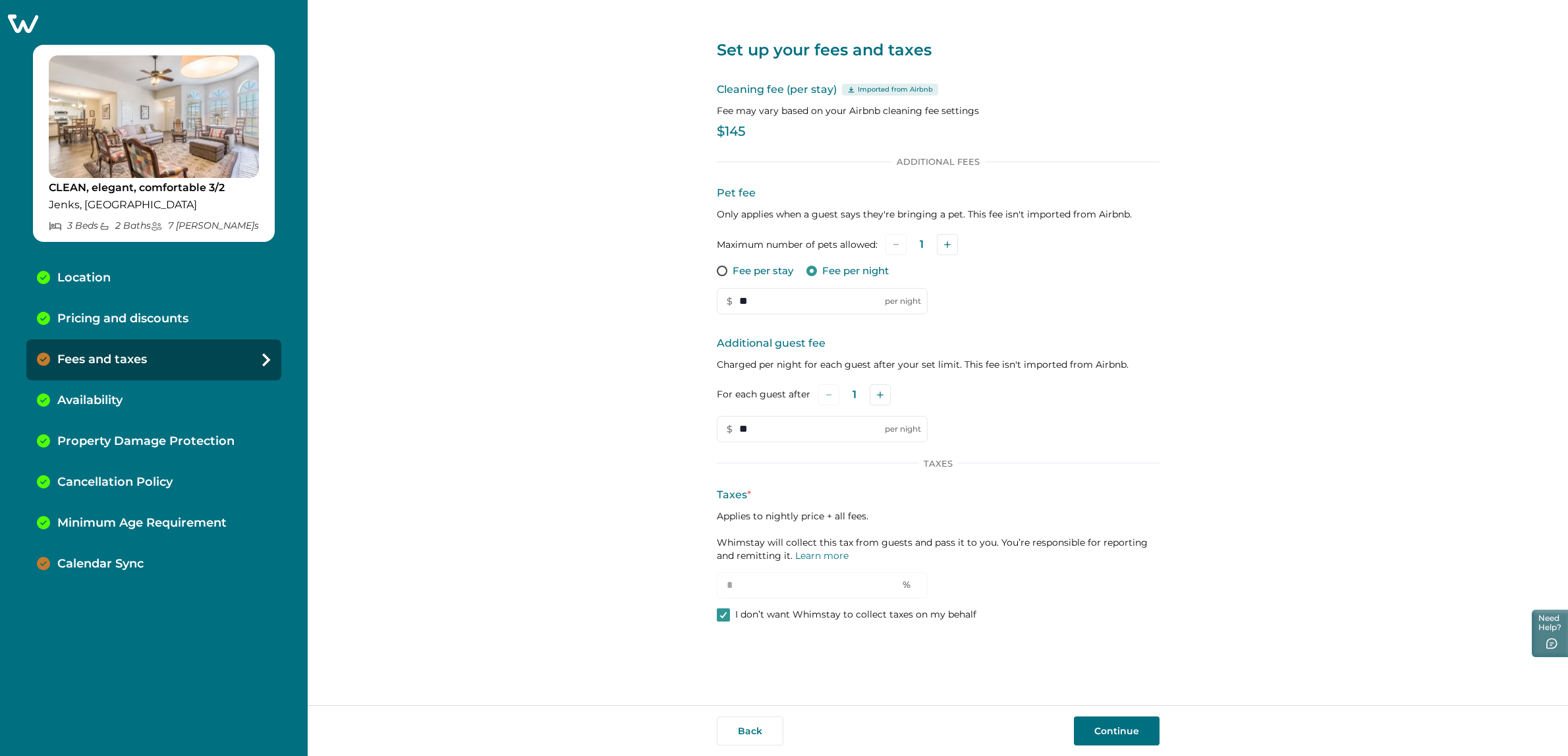
click at [94, 271] on p "Location" at bounding box center [84, 278] width 54 height 15
select select "**"
